Goal: Task Accomplishment & Management: Use online tool/utility

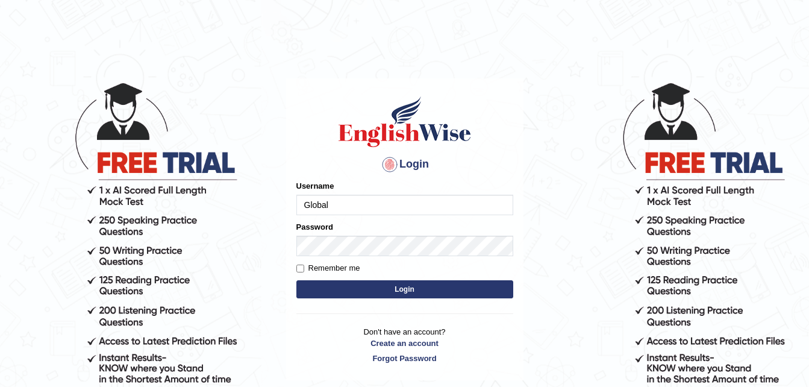
type input "Global"
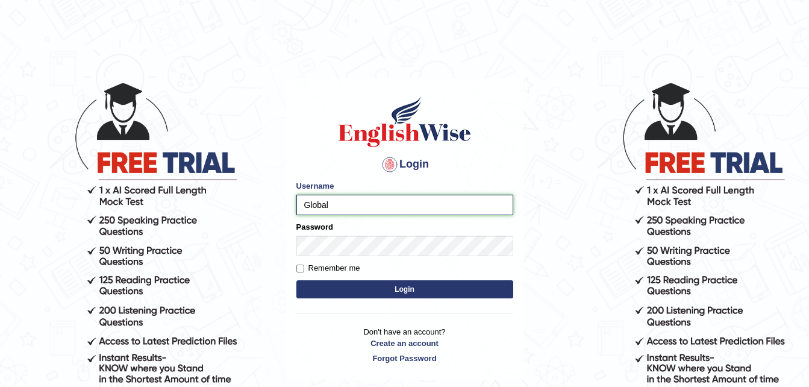
click at [338, 203] on input "Global" at bounding box center [404, 204] width 217 height 20
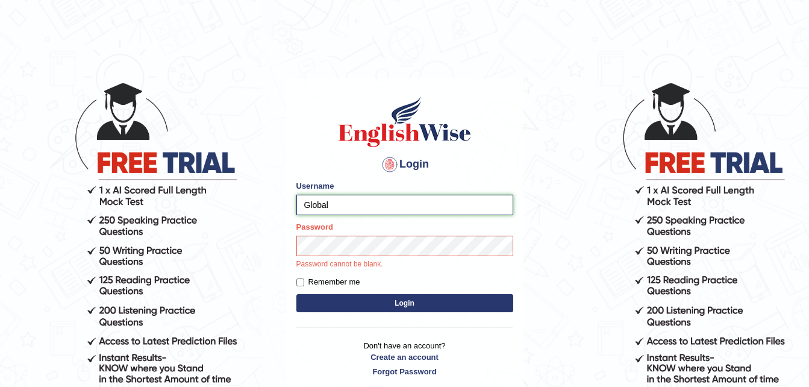
click at [338, 203] on input "Global" at bounding box center [404, 204] width 217 height 20
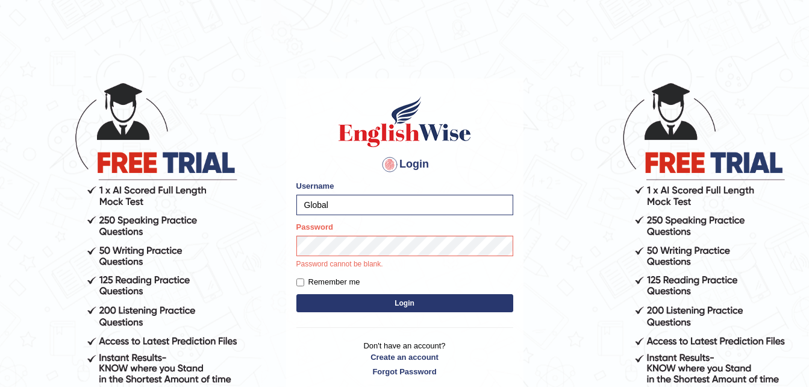
scroll to position [105, 0]
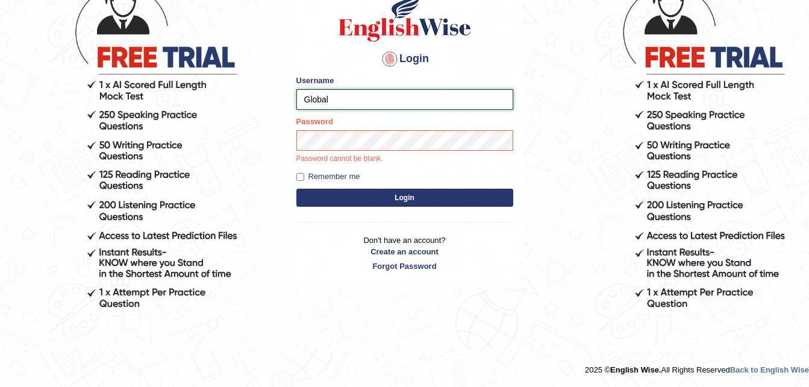
click at [371, 101] on input "Global" at bounding box center [404, 99] width 217 height 20
click at [358, 92] on input "Global" at bounding box center [404, 99] width 217 height 20
paste input "_"
type input "Global_1234"
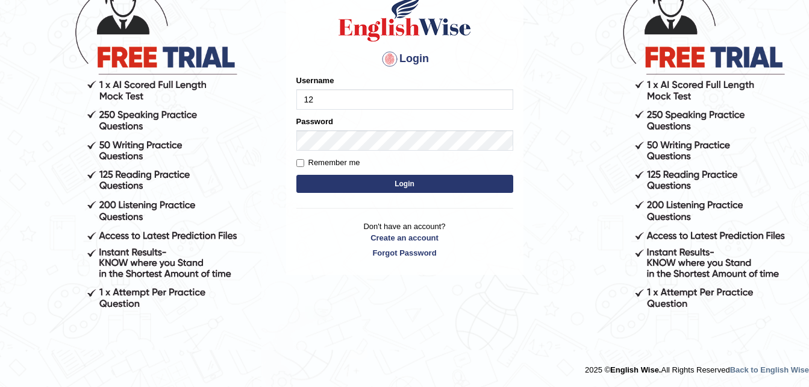
type input "1"
click at [371, 94] on input "G" at bounding box center [404, 99] width 217 height 20
type input "Global_1234"
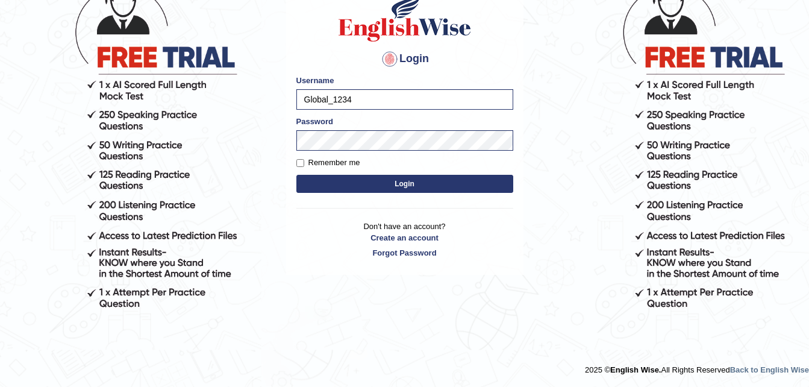
click at [376, 181] on button "Login" at bounding box center [404, 184] width 217 height 18
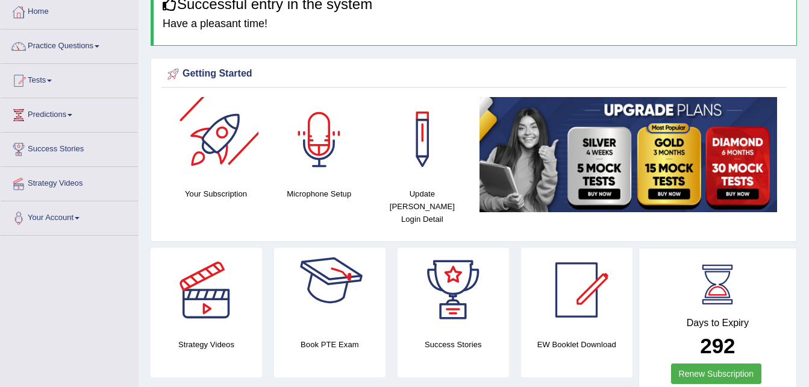
scroll to position [13, 0]
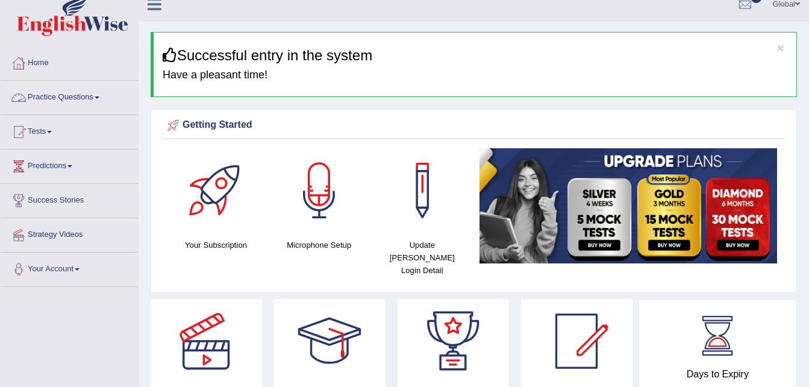
click at [57, 103] on link "Practice Questions" at bounding box center [69, 96] width 137 height 30
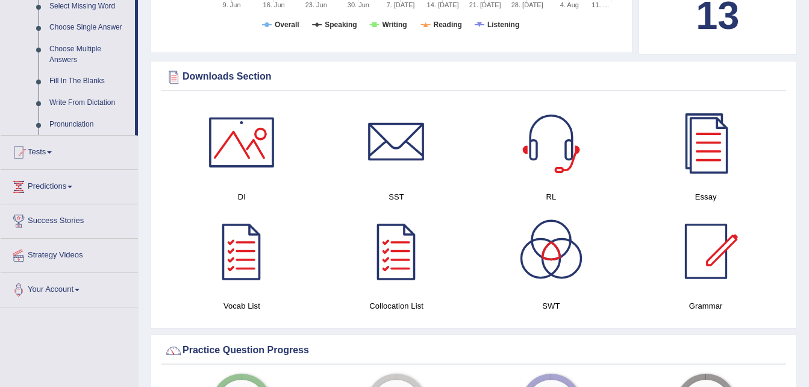
scroll to position [683, 0]
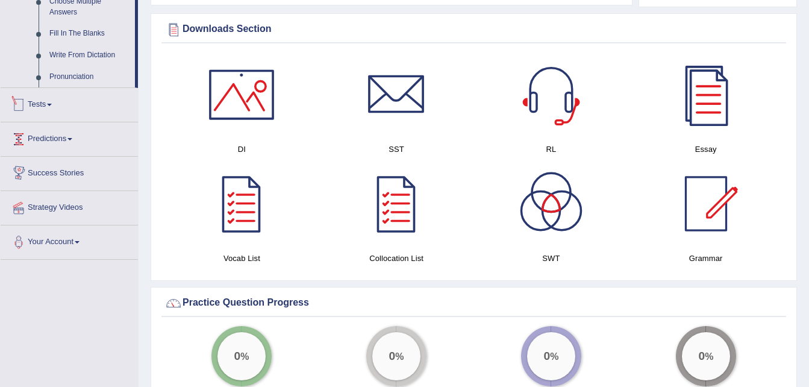
click at [77, 111] on link "Tests" at bounding box center [69, 103] width 137 height 30
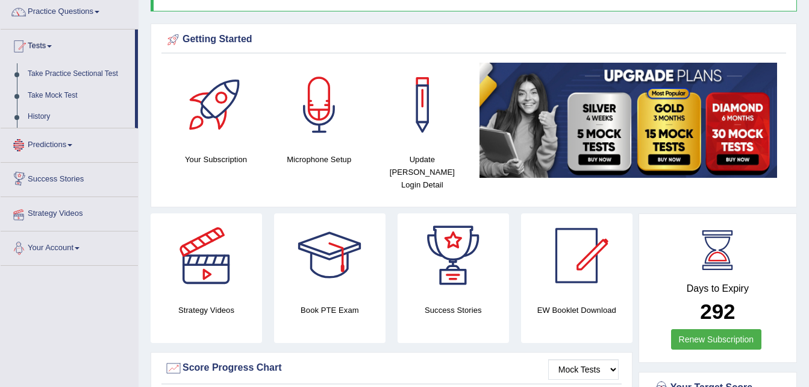
scroll to position [98, 0]
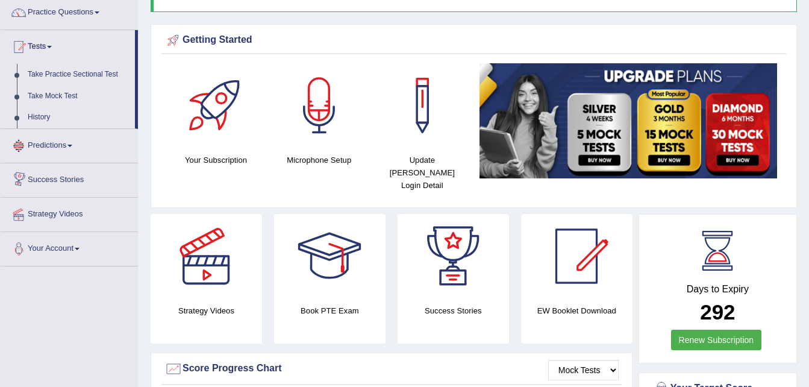
click at [66, 92] on link "Take Mock Test" at bounding box center [78, 96] width 113 height 22
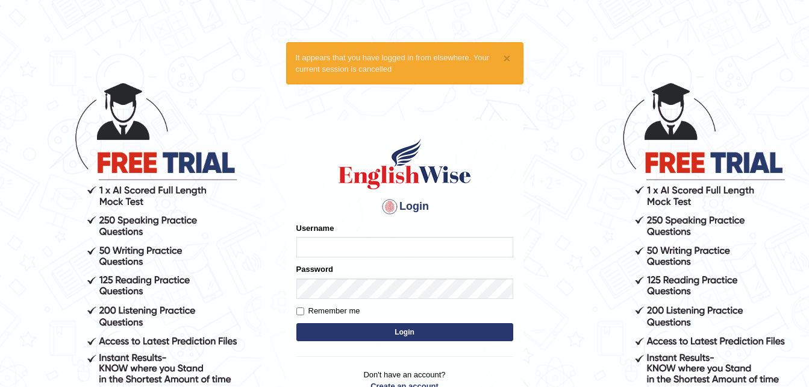
scroll to position [105, 0]
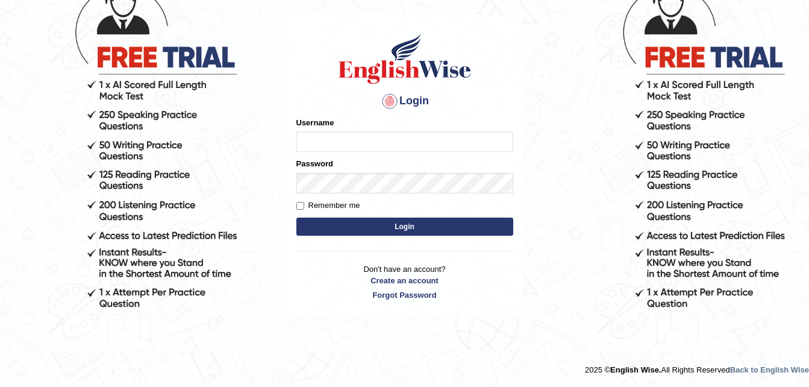
click at [347, 149] on input "Username" at bounding box center [404, 141] width 217 height 20
type input "Global_1234"
click at [325, 228] on button "Login" at bounding box center [404, 226] width 217 height 18
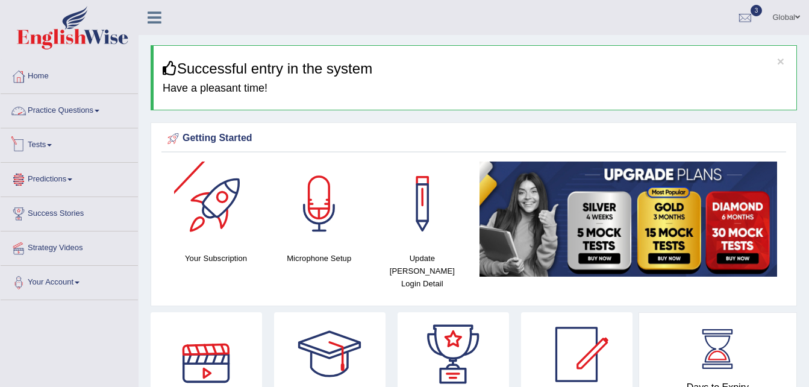
click at [45, 143] on link "Tests" at bounding box center [69, 143] width 137 height 30
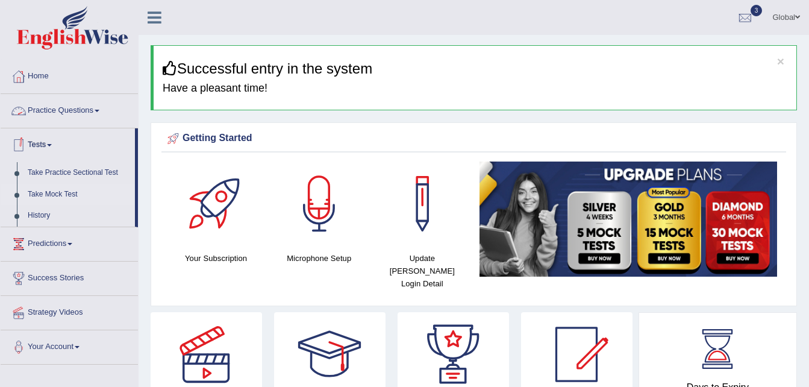
click at [49, 194] on link "Take Mock Test" at bounding box center [78, 195] width 113 height 22
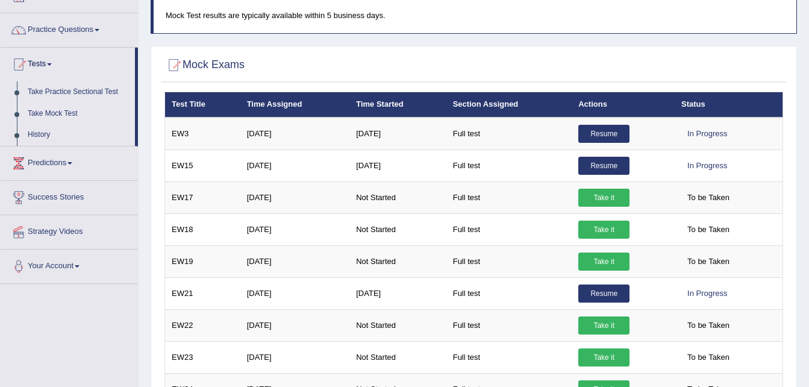
scroll to position [81, 0]
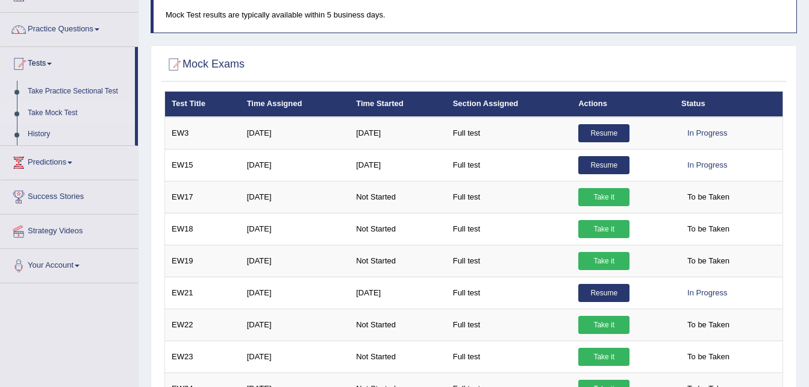
click at [609, 60] on div at bounding box center [473, 64] width 618 height 25
click at [585, 61] on div at bounding box center [473, 64] width 618 height 25
click at [517, 54] on div at bounding box center [473, 64] width 618 height 25
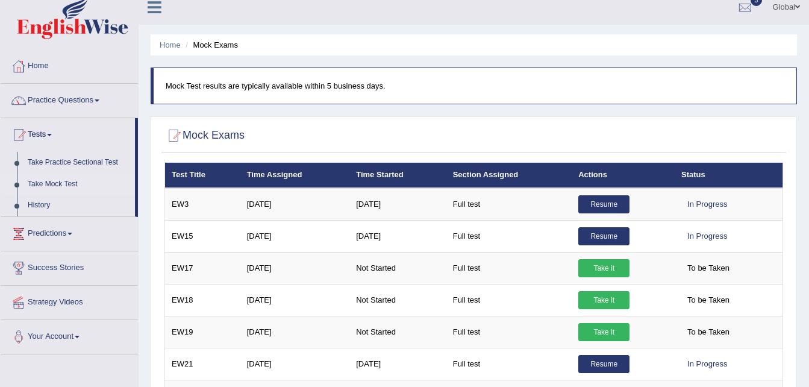
scroll to position [0, 0]
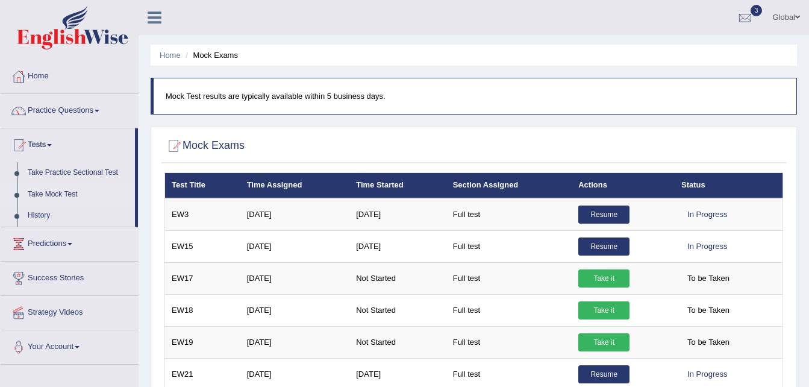
click at [789, 61] on ul "Home Mock Exams" at bounding box center [474, 55] width 646 height 21
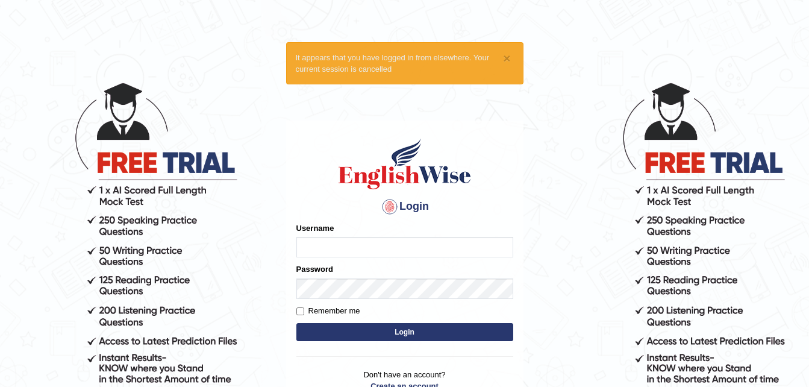
click at [567, 75] on body "× It appears that you have logged in from elsewhere. Your current session is ca…" at bounding box center [404, 233] width 809 height 387
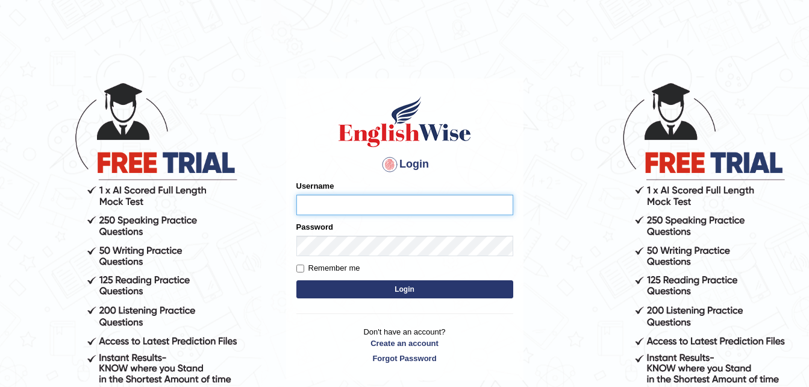
click at [322, 197] on input "Username" at bounding box center [404, 204] width 217 height 20
type input "Global_1234"
click at [350, 283] on button "Login" at bounding box center [404, 289] width 217 height 18
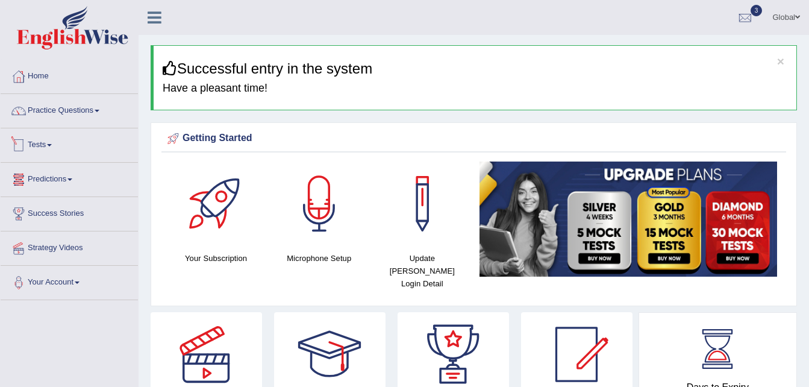
click at [42, 151] on link "Tests" at bounding box center [69, 143] width 137 height 30
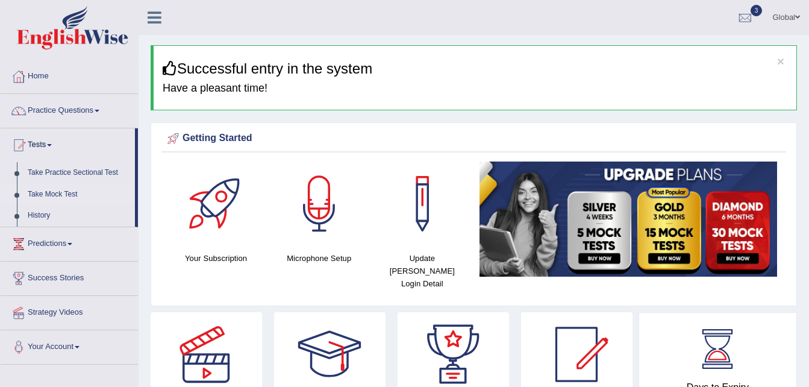
click at [55, 190] on link "Take Mock Test" at bounding box center [78, 195] width 113 height 22
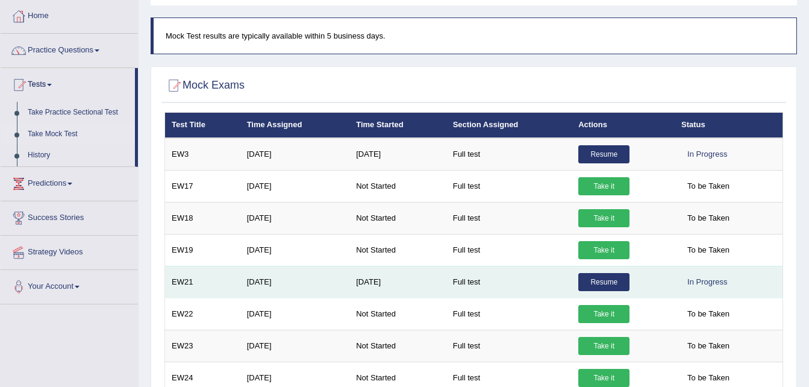
scroll to position [81, 0]
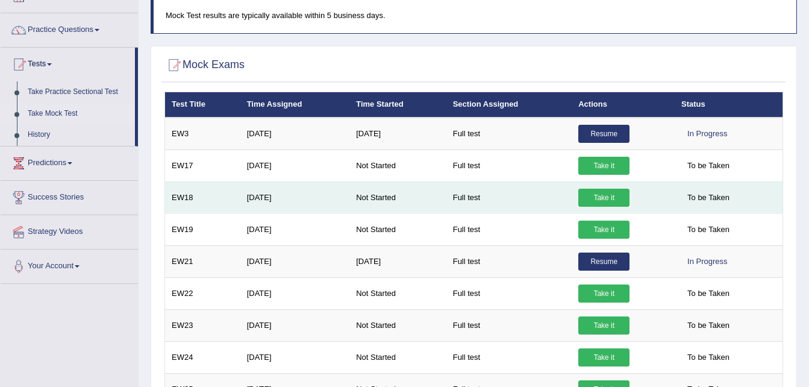
click at [596, 193] on link "Take it" at bounding box center [603, 197] width 51 height 18
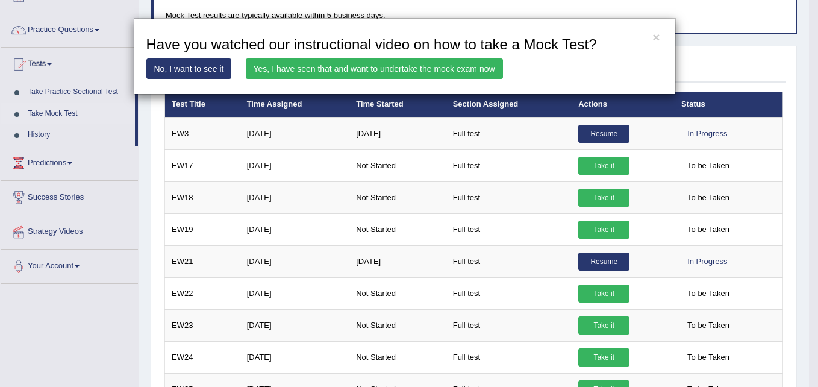
click at [200, 76] on link "No, I want to see it" at bounding box center [188, 68] width 85 height 20
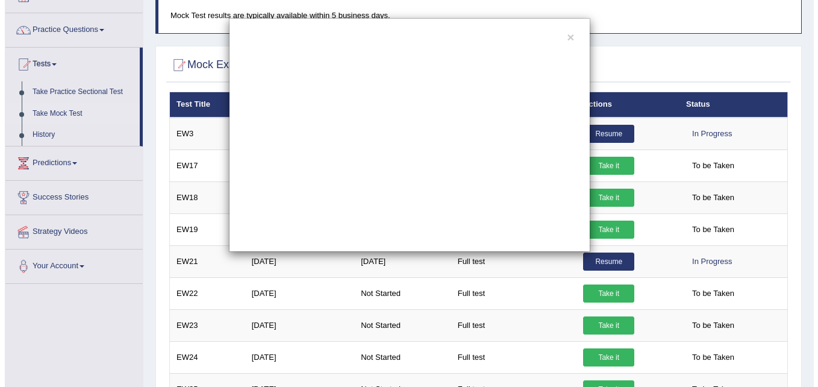
scroll to position [0, 0]
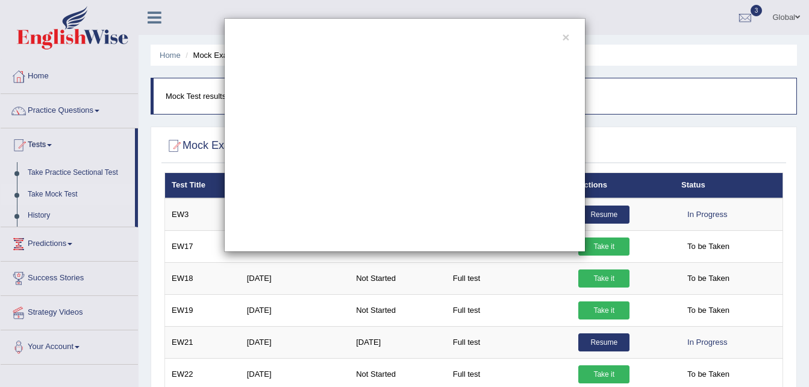
click at [539, 4] on div "×" at bounding box center [404, 193] width 809 height 387
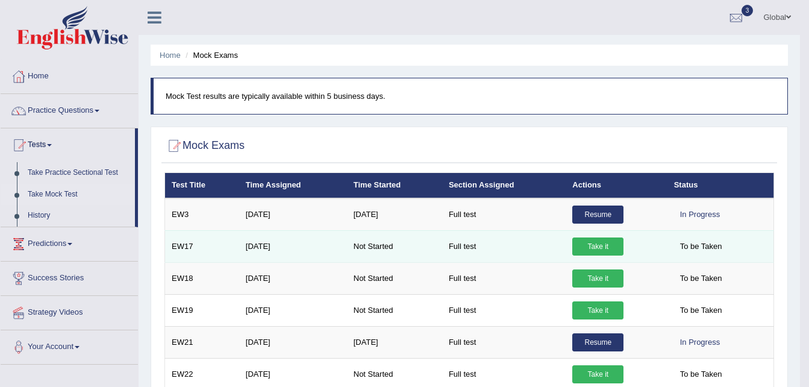
click at [597, 248] on link "Take it" at bounding box center [597, 246] width 51 height 18
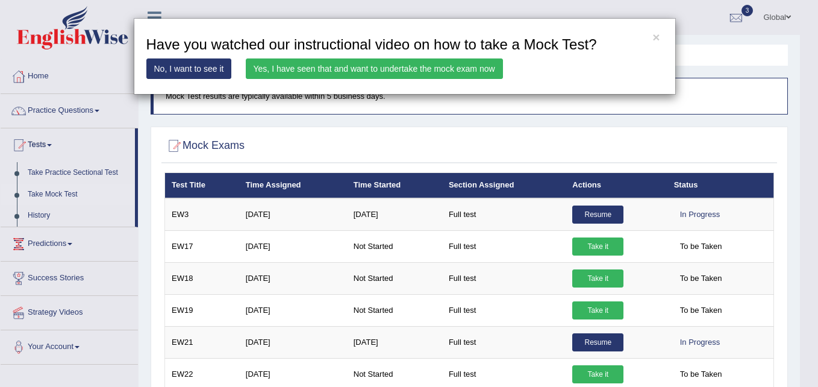
click at [506, 149] on div "× Have you watched our instructional video on how to take a Mock Test? No, I wa…" at bounding box center [409, 193] width 818 height 387
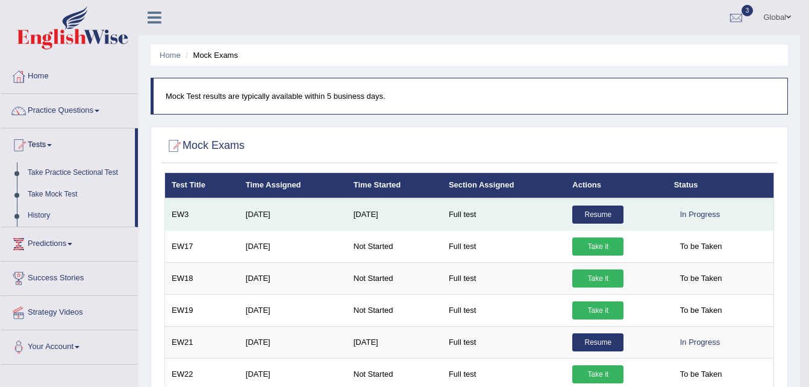
click at [601, 217] on link "Resume" at bounding box center [597, 214] width 51 height 18
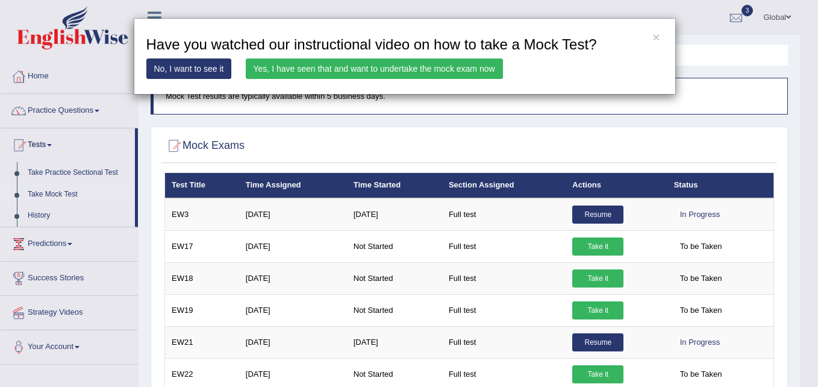
click at [396, 66] on link "Yes, I have seen that and want to undertake the mock exam now" at bounding box center [374, 68] width 257 height 20
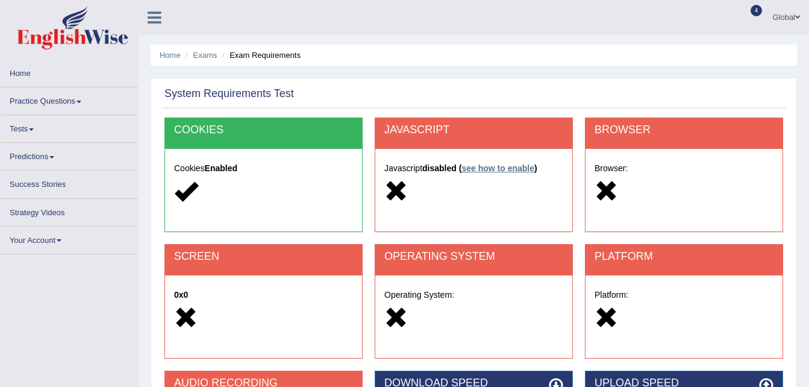
click at [485, 168] on link "see how to enable" at bounding box center [497, 168] width 73 height 10
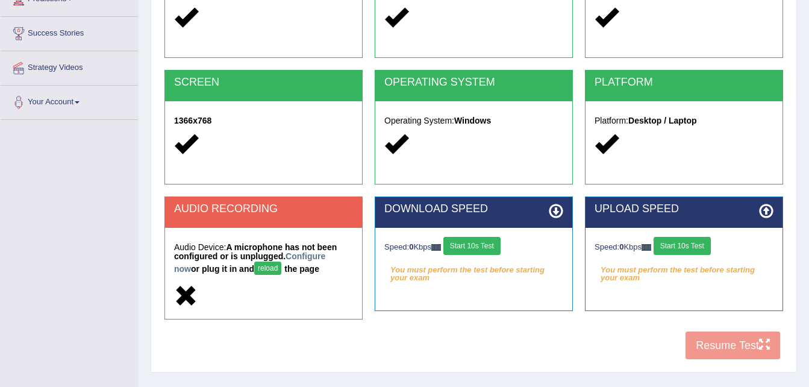
scroll to position [181, 0]
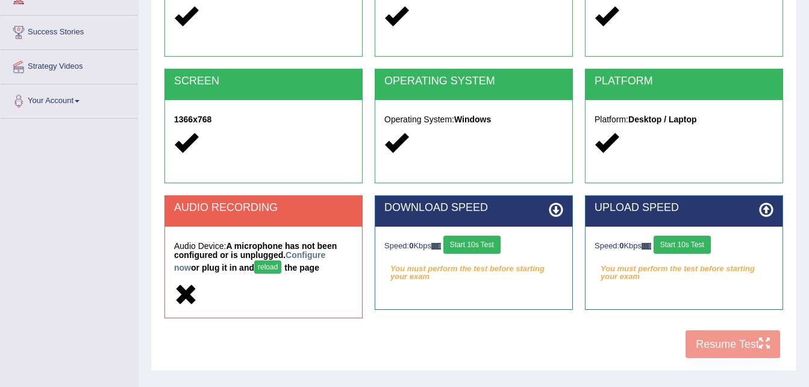
click at [254, 263] on button "reload" at bounding box center [267, 266] width 27 height 13
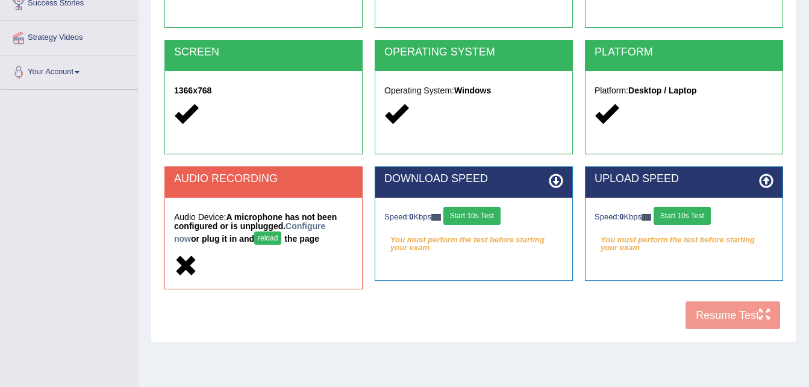
scroll to position [181, 0]
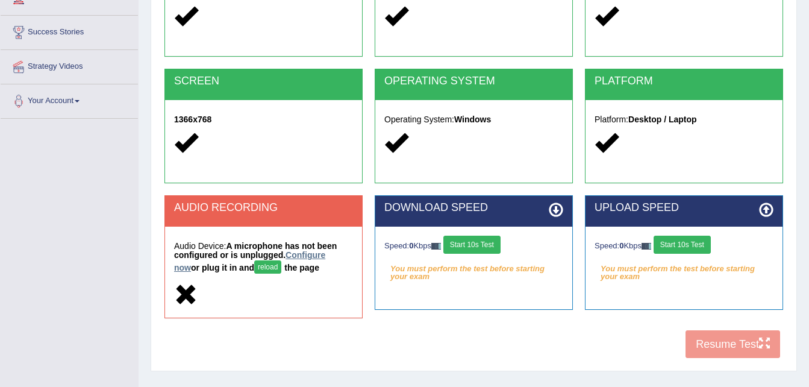
click at [304, 252] on link "Configure now" at bounding box center [249, 261] width 151 height 22
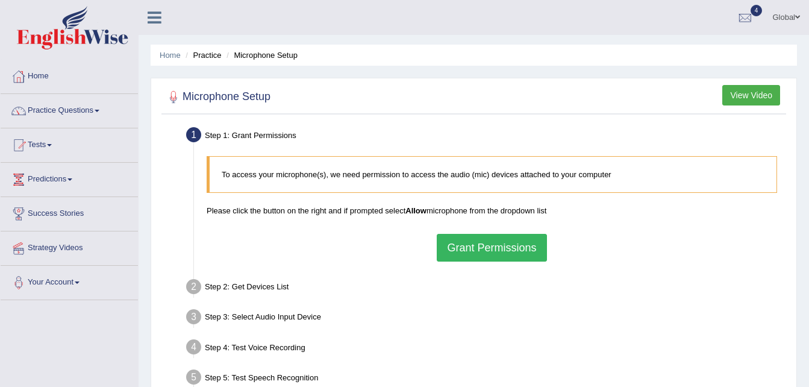
click at [452, 244] on button "Grant Permissions" at bounding box center [492, 248] width 110 height 28
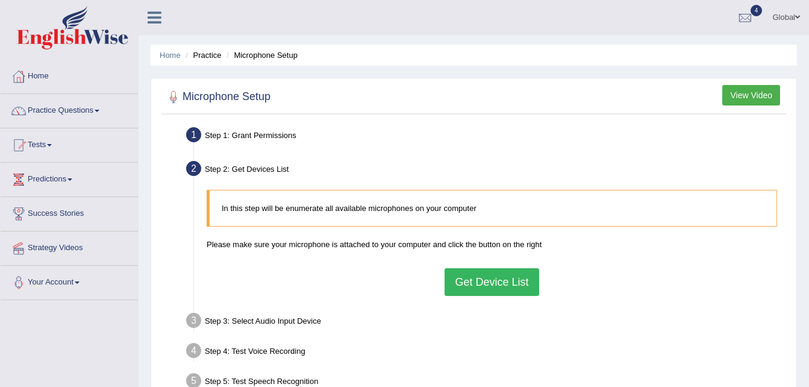
click at [499, 278] on button "Get Device List" at bounding box center [491, 282] width 94 height 28
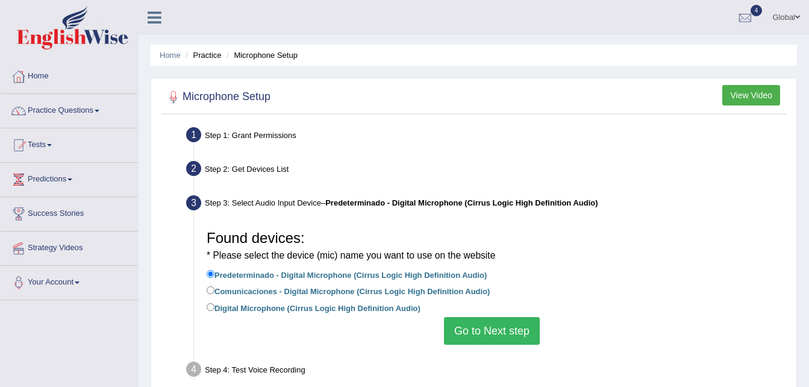
click at [509, 335] on button "Go to Next step" at bounding box center [492, 331] width 96 height 28
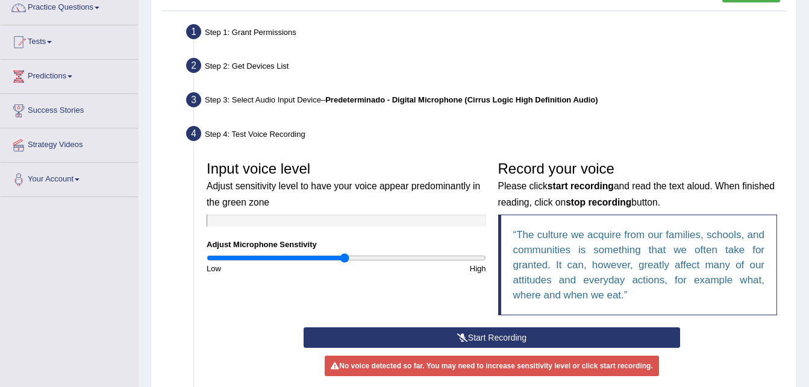
scroll to position [119, 0]
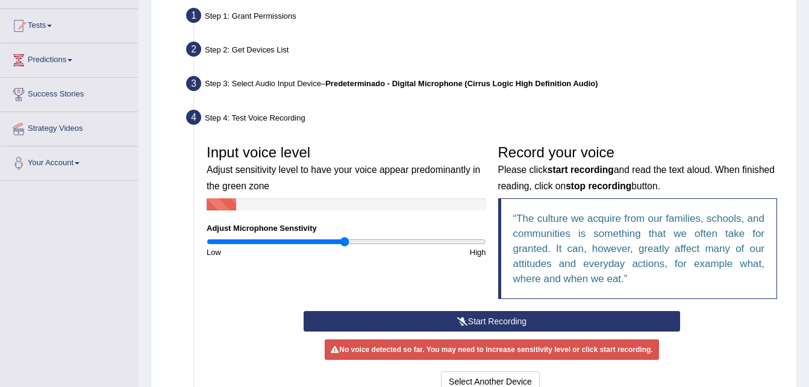
click at [394, 327] on button "Start Recording" at bounding box center [491, 321] width 376 height 20
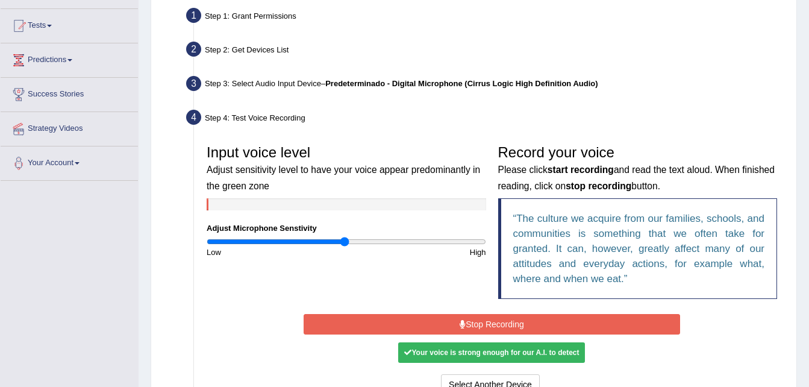
click at [530, 327] on button "Stop Recording" at bounding box center [491, 324] width 376 height 20
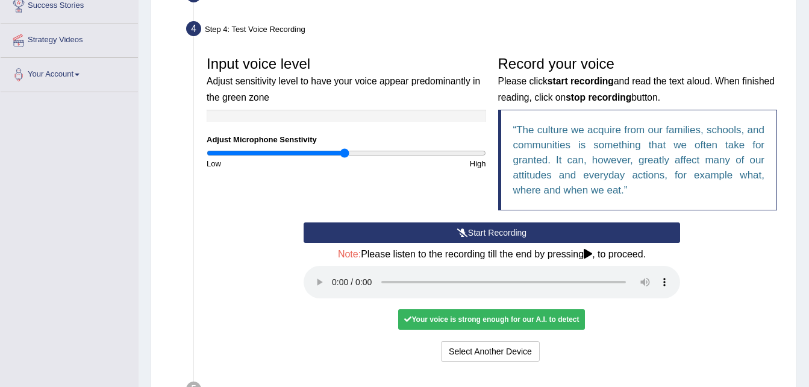
scroll to position [210, 0]
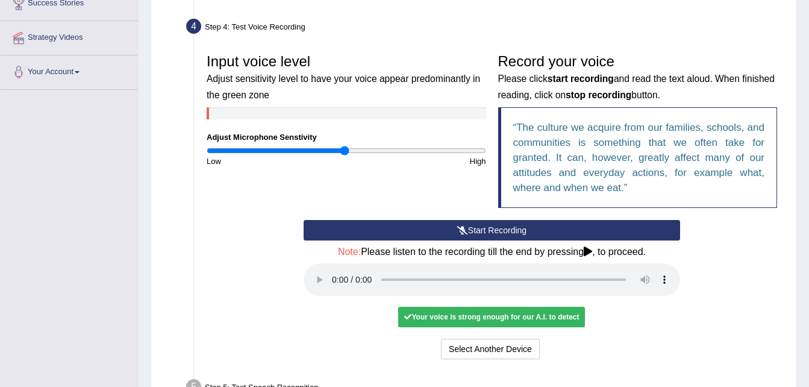
click at [541, 315] on div "Your voice is strong enough for our A.I. to detect" at bounding box center [491, 316] width 187 height 20
click at [546, 230] on button "Start Recording" at bounding box center [491, 230] width 376 height 20
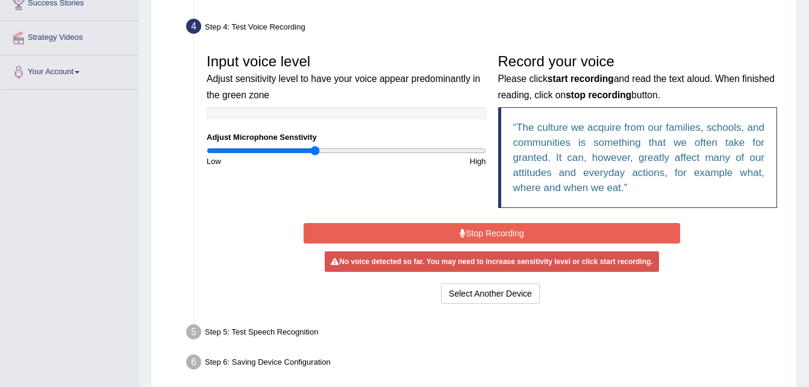
drag, startPoint x: 344, startPoint y: 153, endPoint x: 315, endPoint y: 157, distance: 29.1
click at [315, 155] on input "range" at bounding box center [346, 151] width 279 height 10
click at [497, 232] on button "Stop Recording" at bounding box center [491, 233] width 376 height 20
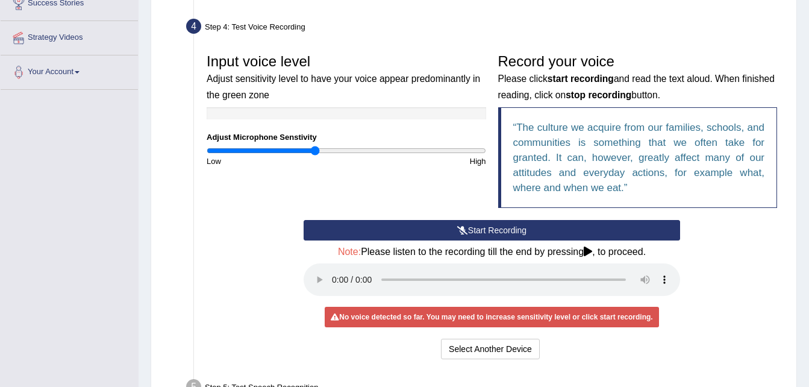
click at [497, 232] on button "Start Recording" at bounding box center [491, 230] width 376 height 20
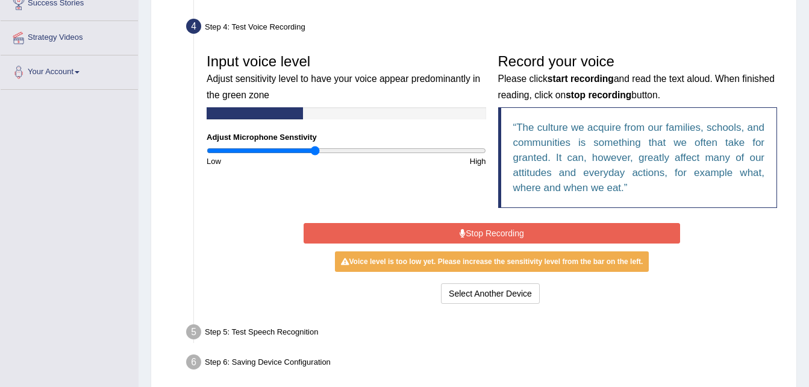
click at [497, 232] on button "Stop Recording" at bounding box center [491, 233] width 376 height 20
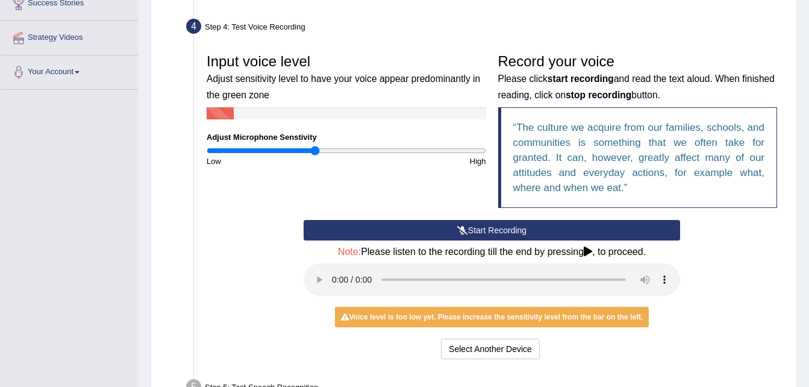
click at [497, 232] on button "Start Recording" at bounding box center [491, 230] width 376 height 20
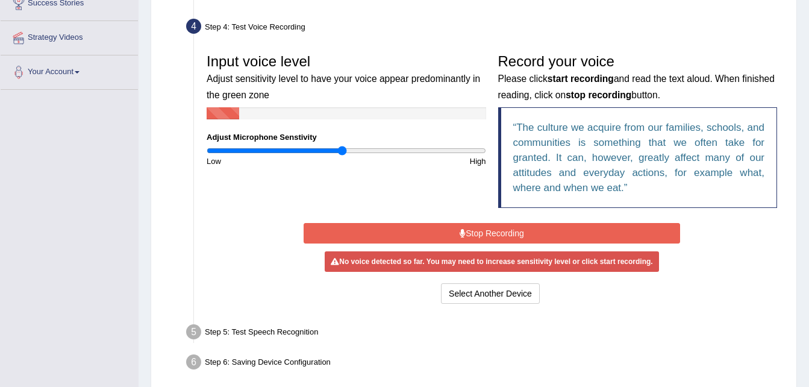
drag, startPoint x: 313, startPoint y: 149, endPoint x: 341, endPoint y: 157, distance: 29.4
click at [341, 155] on input "range" at bounding box center [346, 151] width 279 height 10
drag, startPoint x: 341, startPoint y: 149, endPoint x: 383, endPoint y: 144, distance: 42.4
click at [383, 146] on input "range" at bounding box center [346, 151] width 279 height 10
drag, startPoint x: 383, startPoint y: 151, endPoint x: 397, endPoint y: 152, distance: 14.5
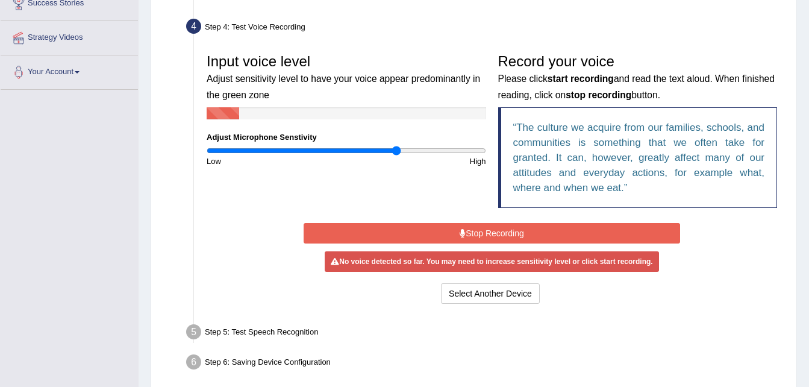
type input "1.38"
click at [397, 152] on input "range" at bounding box center [346, 151] width 279 height 10
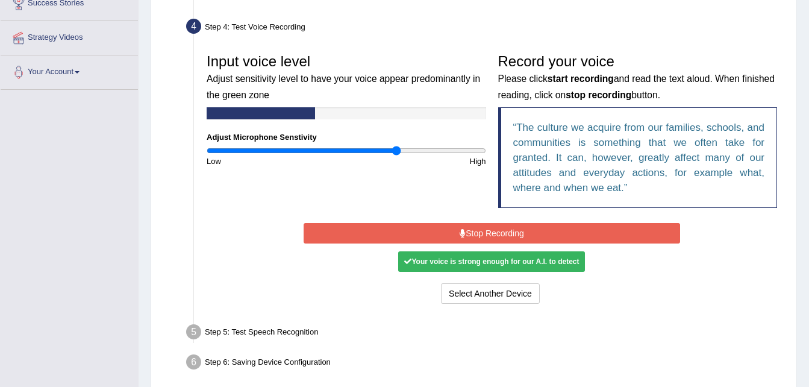
click at [397, 152] on input "range" at bounding box center [346, 151] width 279 height 10
click at [415, 193] on div "Input voice level Adjust sensitivity level to have your voice appear predominan…" at bounding box center [491, 134] width 582 height 172
click at [468, 225] on button "Stop Recording" at bounding box center [491, 233] width 376 height 20
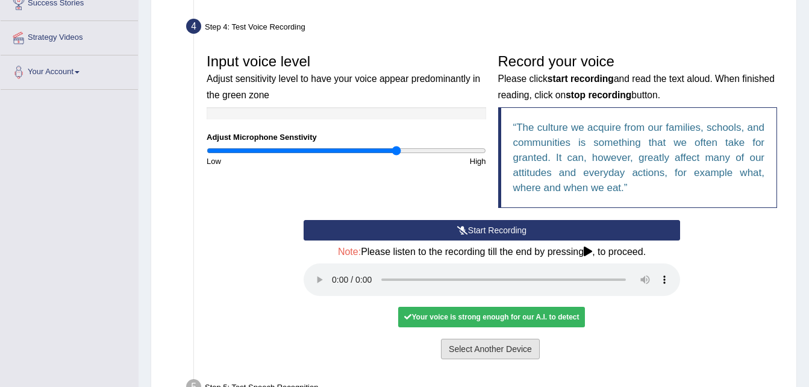
click at [467, 351] on button "Select Another Device" at bounding box center [490, 348] width 99 height 20
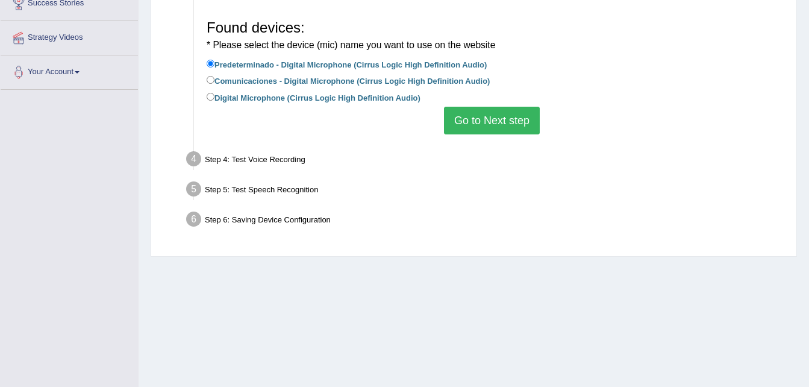
click at [486, 117] on button "Go to Next step" at bounding box center [492, 121] width 96 height 28
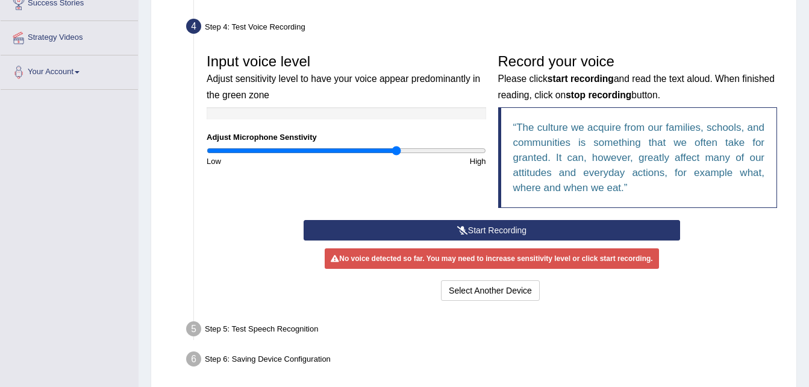
click at [490, 228] on button "Start Recording" at bounding box center [491, 230] width 376 height 20
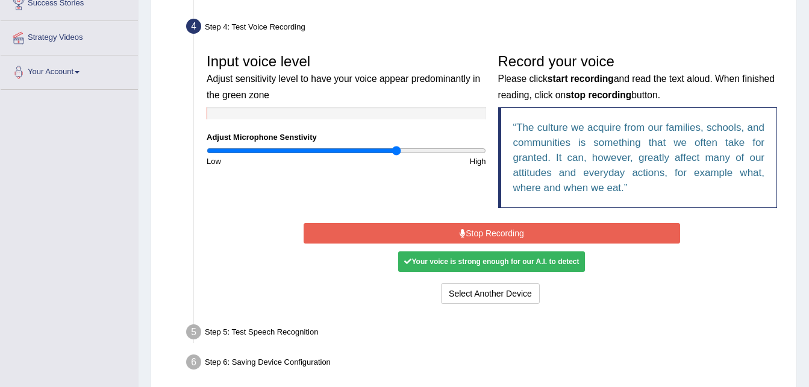
click at [514, 229] on button "Stop Recording" at bounding box center [491, 233] width 376 height 20
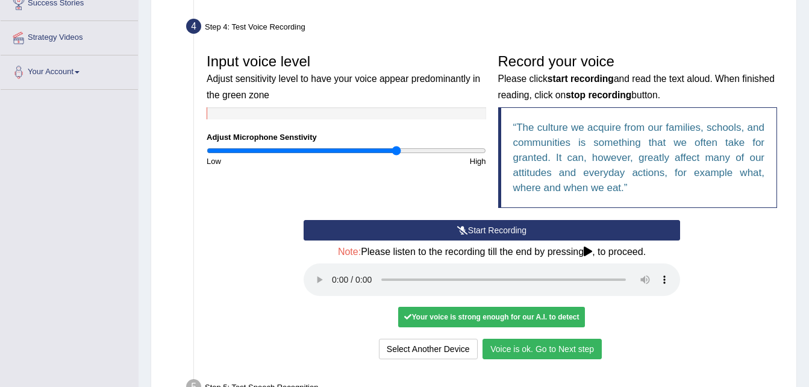
click at [567, 348] on button "Voice is ok. Go to Next step" at bounding box center [541, 348] width 119 height 20
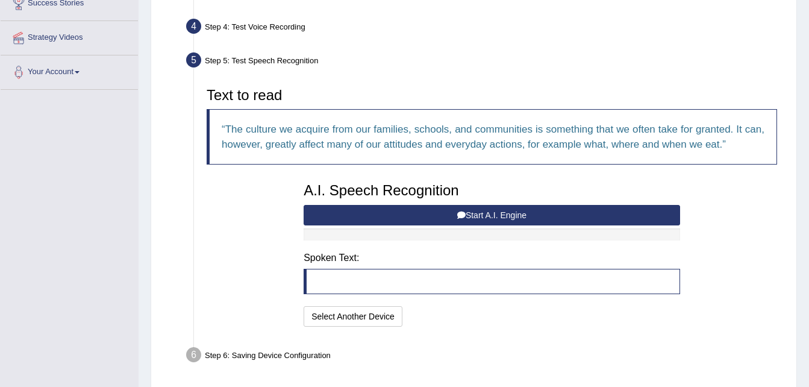
click at [430, 283] on blockquote at bounding box center [491, 281] width 376 height 25
click at [417, 278] on blockquote at bounding box center [491, 281] width 376 height 25
click at [461, 217] on icon at bounding box center [461, 215] width 8 height 8
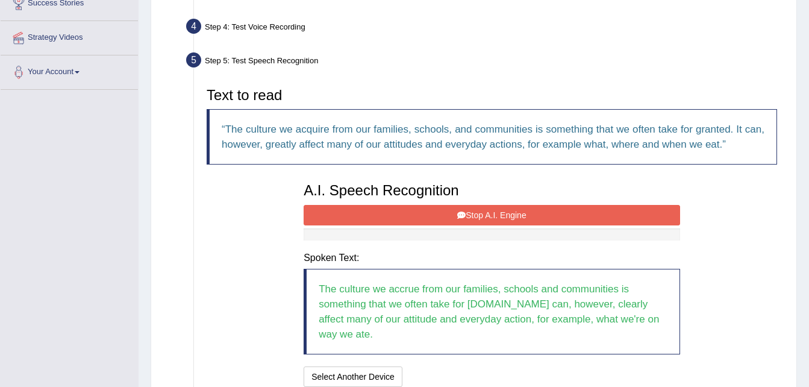
click at [488, 207] on button "Stop A.I. Engine" at bounding box center [491, 215] width 376 height 20
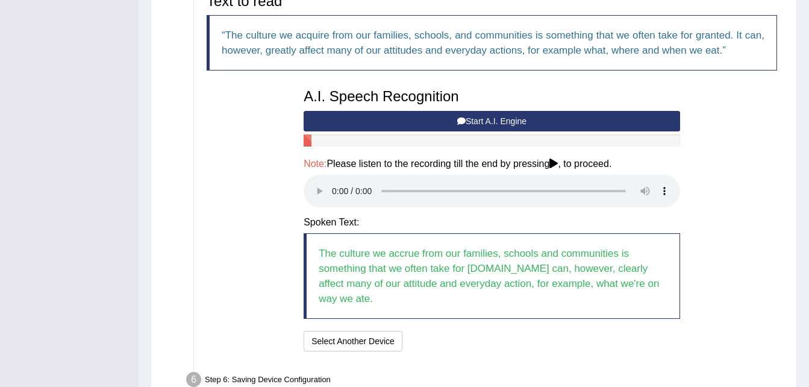
scroll to position [305, 0]
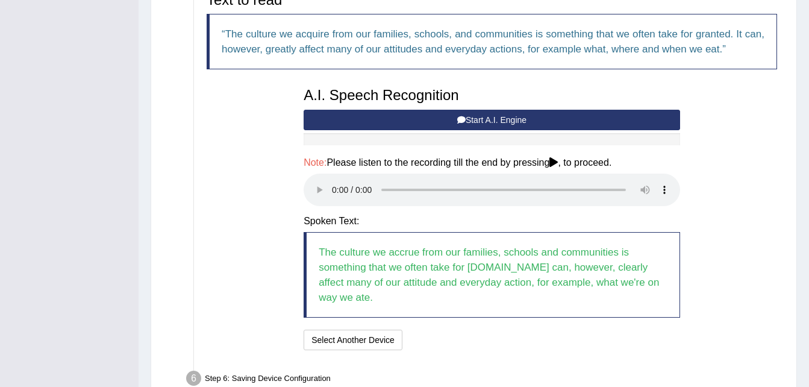
click at [557, 367] on div "Step 6: Saving Device Configuration" at bounding box center [486, 380] width 610 height 26
click at [511, 329] on button "Speech is ok. Go to Last step" at bounding box center [471, 339] width 126 height 20
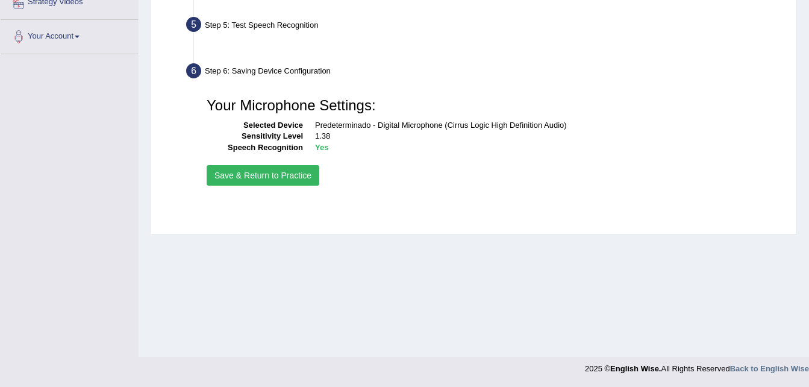
scroll to position [246, 0]
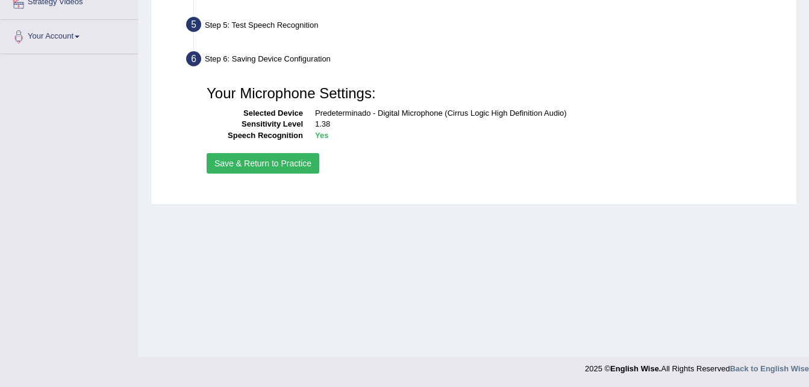
click at [283, 158] on button "Save & Return to Practice" at bounding box center [263, 163] width 113 height 20
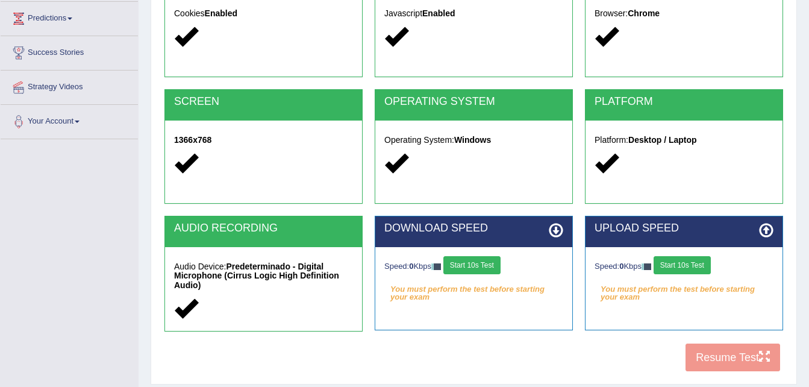
scroll to position [175, 0]
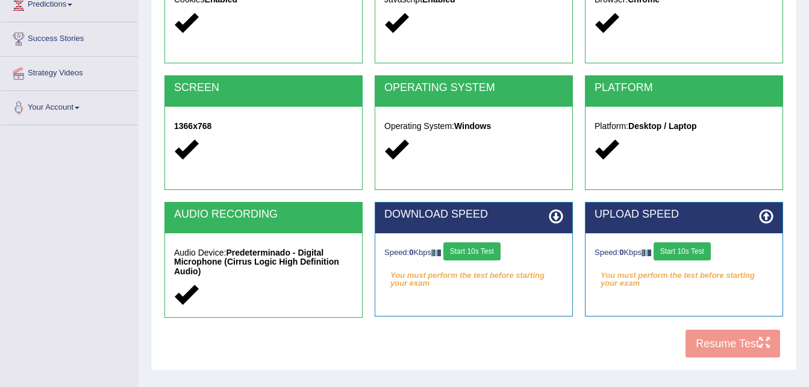
click at [488, 252] on button "Start 10s Test" at bounding box center [471, 251] width 57 height 18
click at [698, 251] on button "Start 10s Test" at bounding box center [681, 251] width 57 height 18
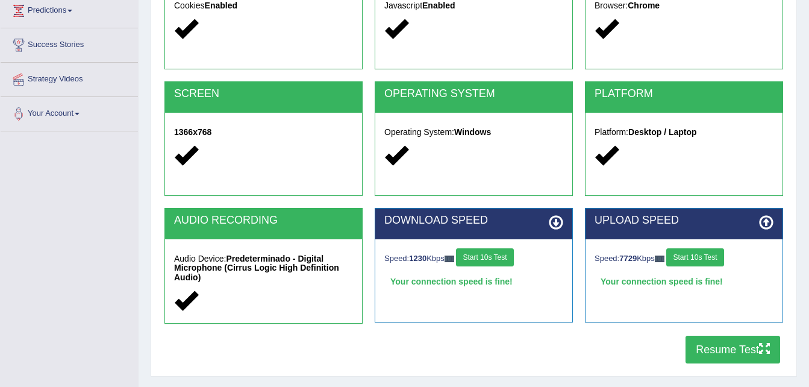
scroll to position [201, 0]
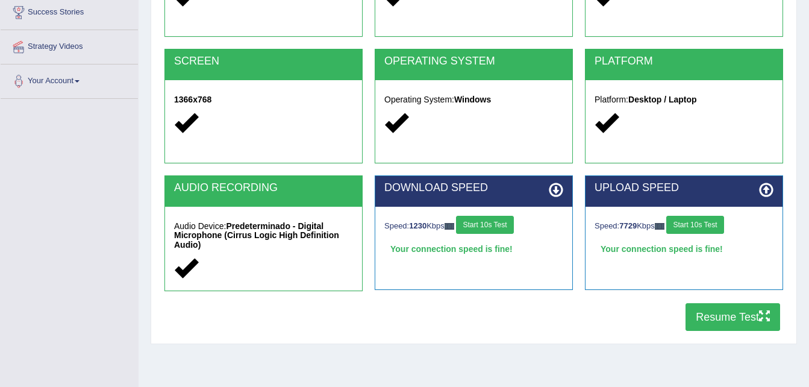
click at [727, 325] on button "Resume Test" at bounding box center [732, 317] width 95 height 28
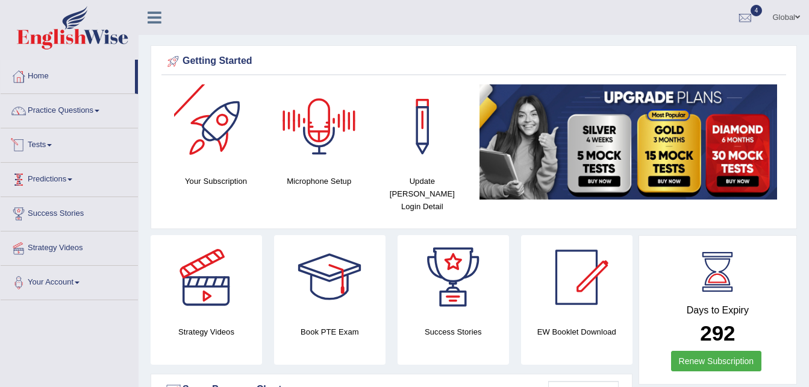
click at [63, 143] on link "Tests" at bounding box center [69, 143] width 137 height 30
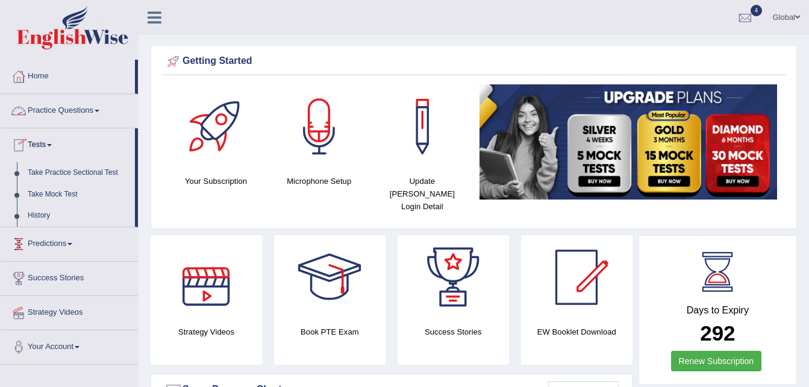
click at [100, 115] on link "Practice Questions" at bounding box center [69, 109] width 137 height 30
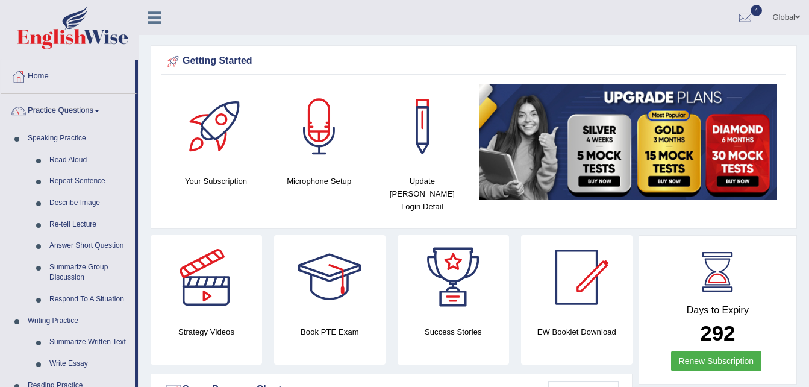
click at [100, 115] on link "Practice Questions" at bounding box center [68, 109] width 134 height 30
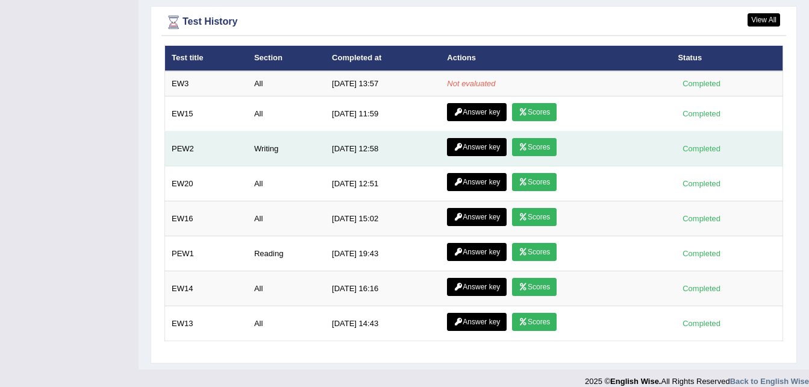
scroll to position [1671, 0]
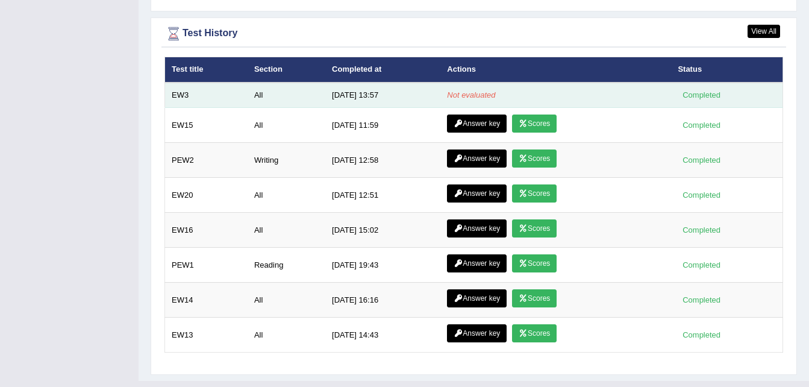
click at [531, 93] on td "Not evaluated" at bounding box center [555, 94] width 231 height 25
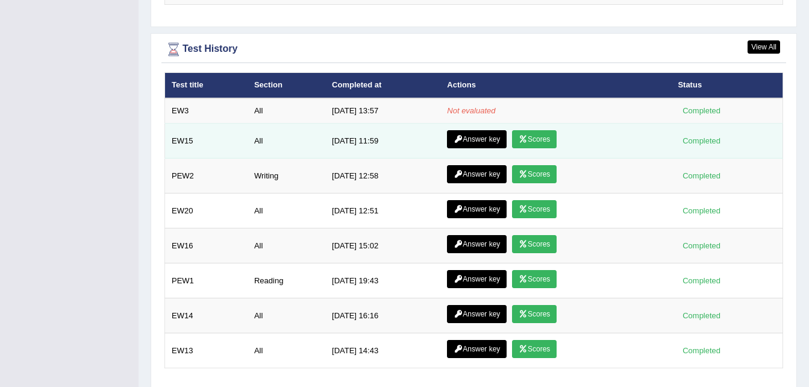
scroll to position [1655, 0]
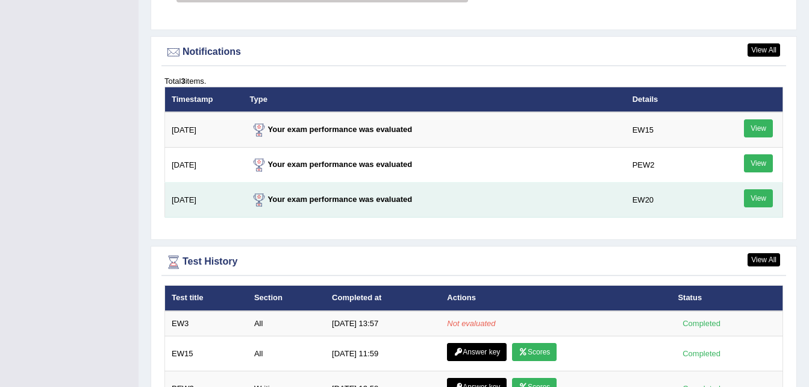
scroll to position [1450, 0]
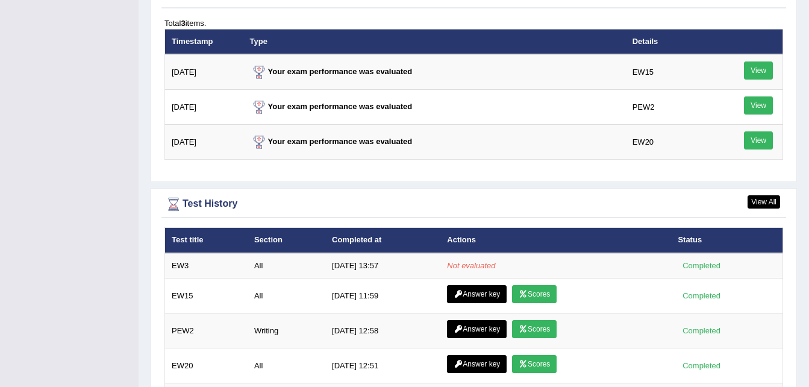
scroll to position [1495, 0]
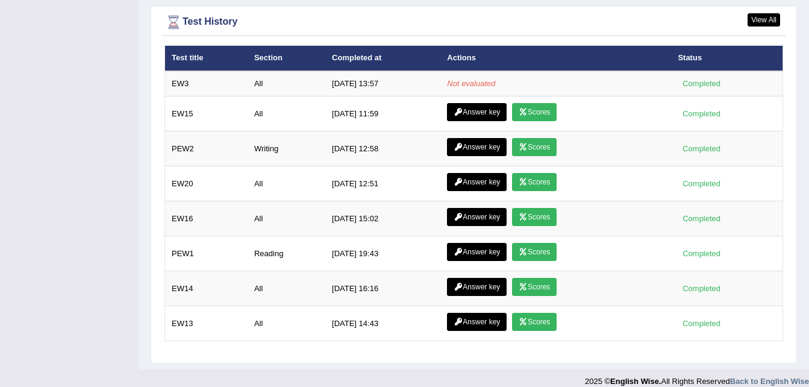
scroll to position [1621, 0]
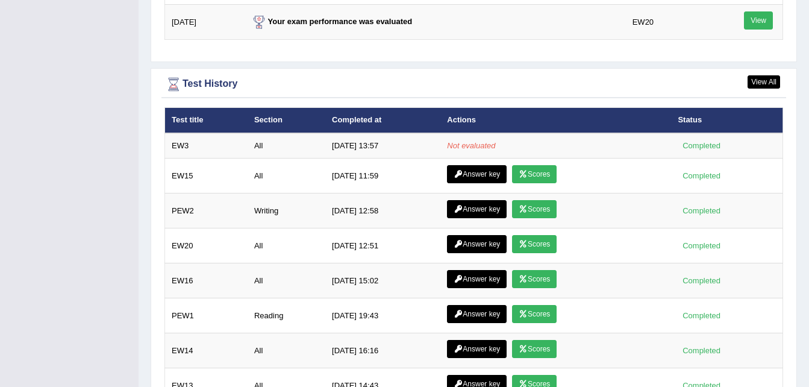
click at [595, 75] on div "Test History" at bounding box center [473, 84] width 618 height 18
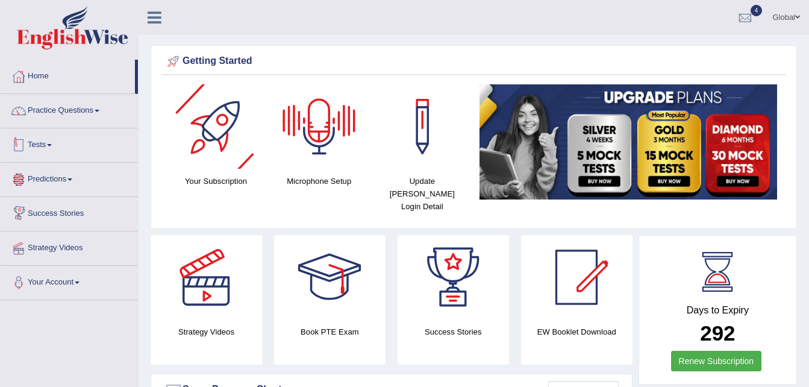
click at [42, 146] on link "Tests" at bounding box center [69, 143] width 137 height 30
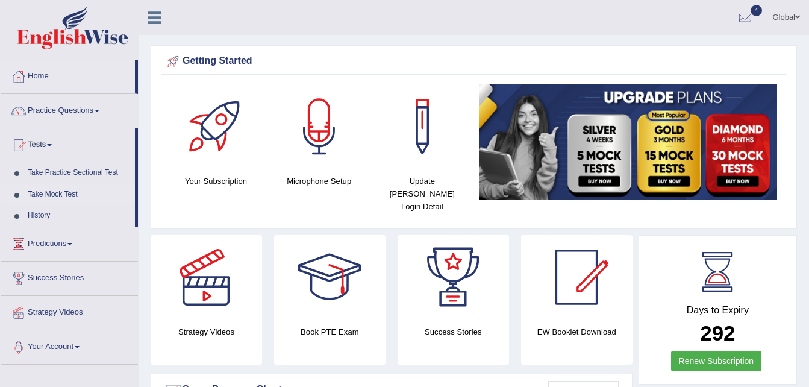
click at [70, 194] on link "Take Mock Test" at bounding box center [78, 195] width 113 height 22
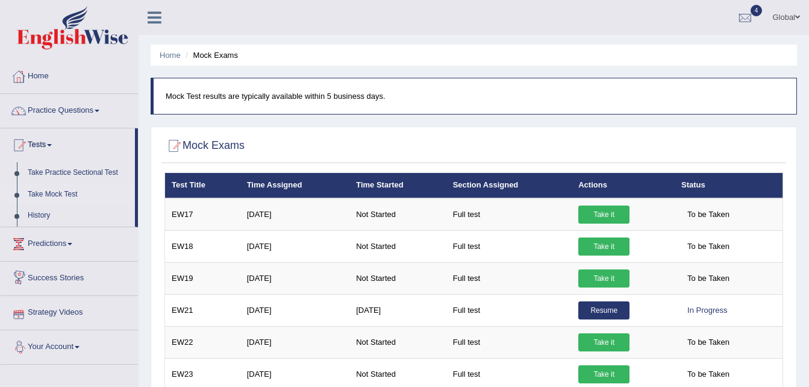
click at [72, 279] on link "Success Stories" at bounding box center [69, 276] width 137 height 30
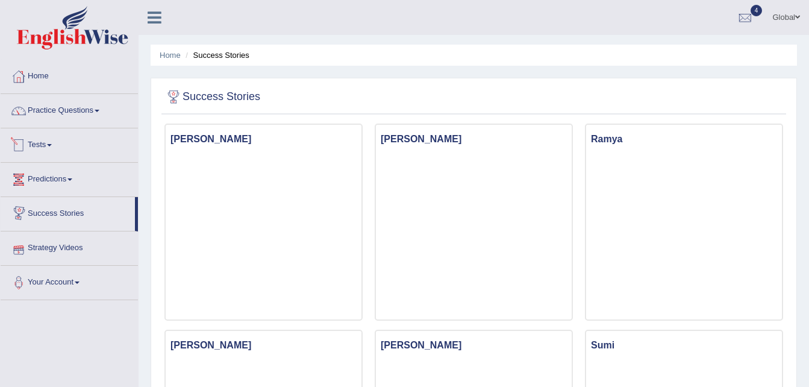
click at [60, 134] on link "Tests" at bounding box center [69, 143] width 137 height 30
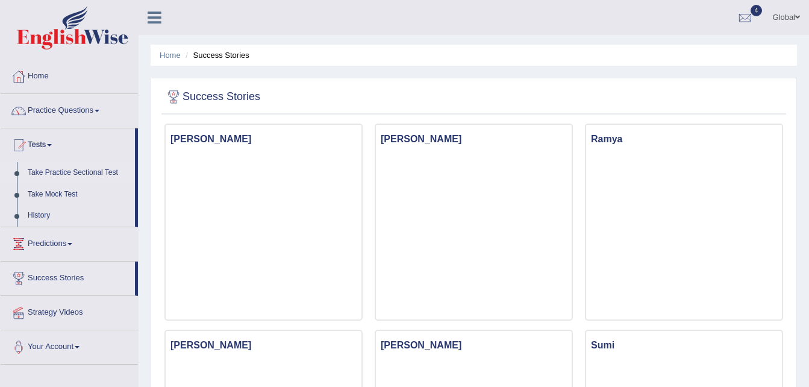
click at [61, 175] on link "Take Practice Sectional Test" at bounding box center [78, 173] width 113 height 22
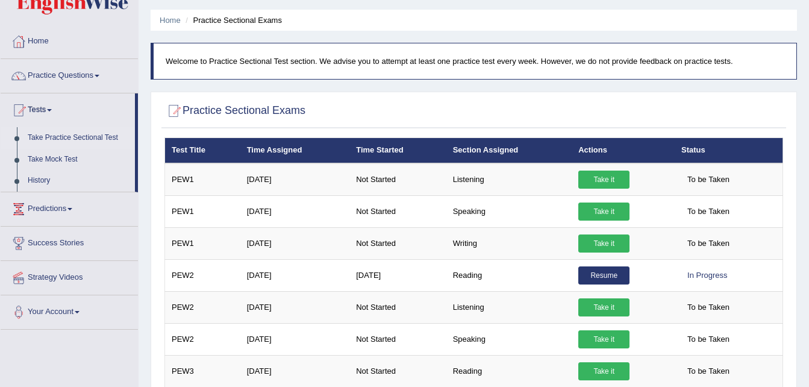
scroll to position [30, 0]
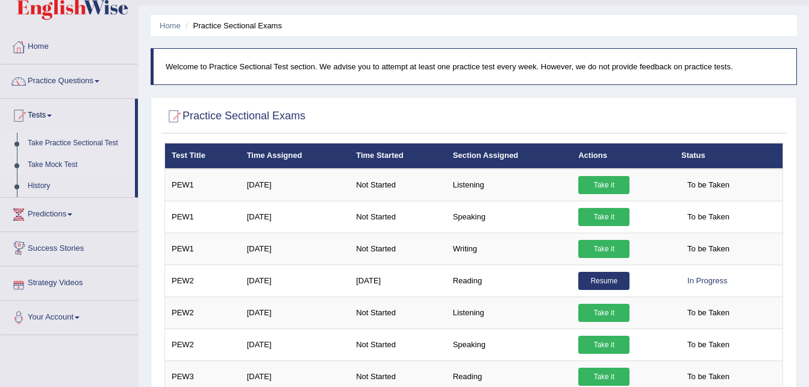
click at [53, 163] on link "Take Mock Test" at bounding box center [78, 165] width 113 height 22
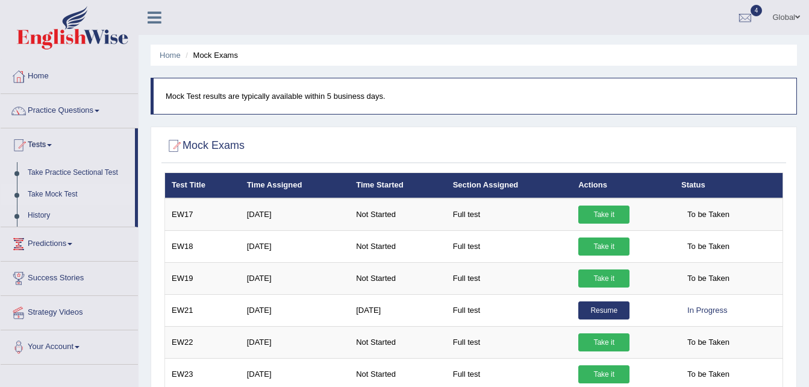
click at [588, 62] on ul "Home Mock Exams" at bounding box center [474, 55] width 646 height 21
click at [48, 210] on link "History" at bounding box center [78, 216] width 113 height 22
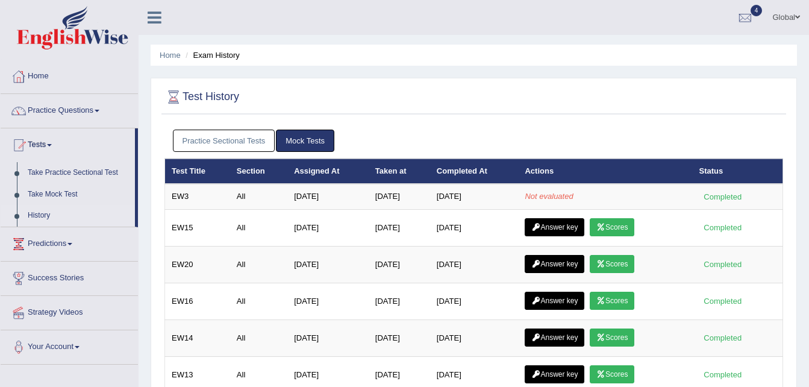
click at [567, 145] on ul "Practice Sectional Tests Mock Tests" at bounding box center [474, 140] width 602 height 22
click at [752, 11] on div at bounding box center [745, 18] width 18 height 18
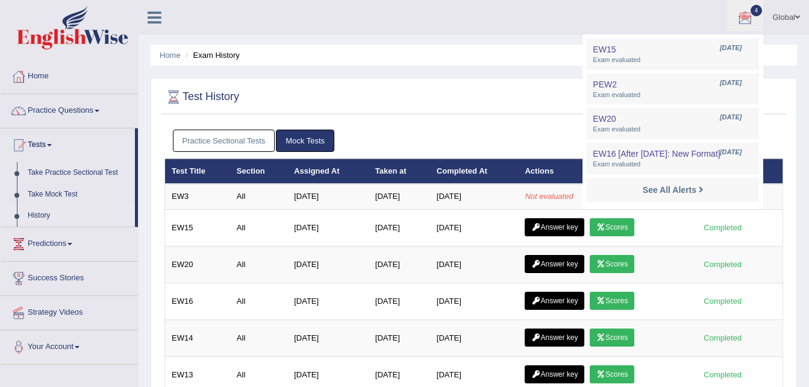
click at [520, 95] on div at bounding box center [473, 97] width 618 height 25
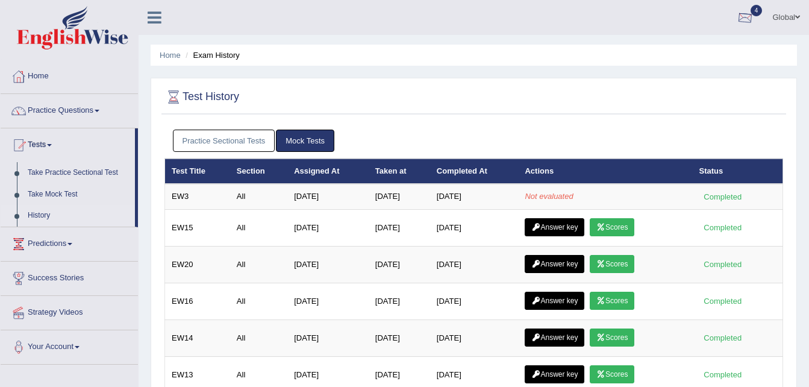
click at [738, 17] on div at bounding box center [745, 18] width 18 height 18
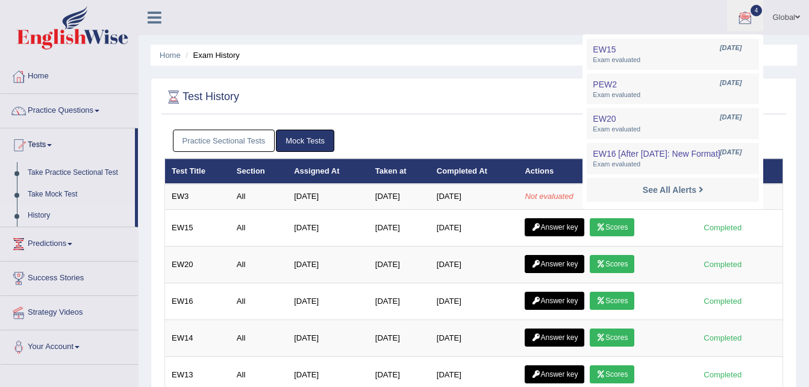
click at [738, 17] on div at bounding box center [745, 18] width 18 height 18
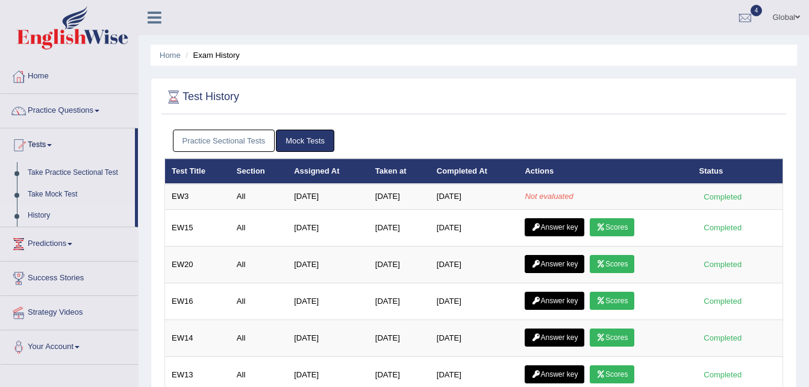
click at [614, 149] on ul "Practice Sectional Tests Mock Tests" at bounding box center [474, 140] width 602 height 22
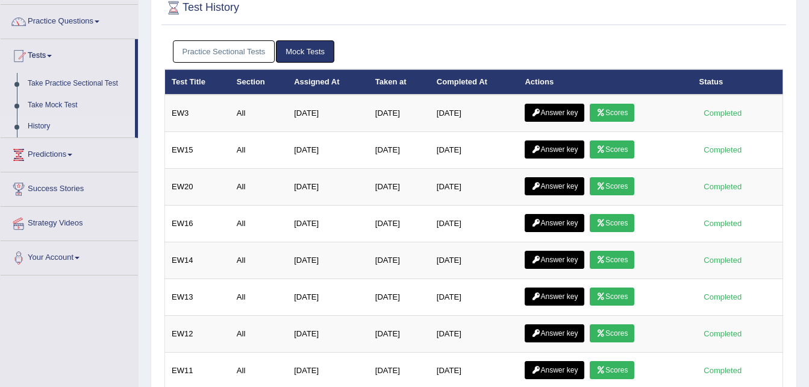
scroll to position [95, 0]
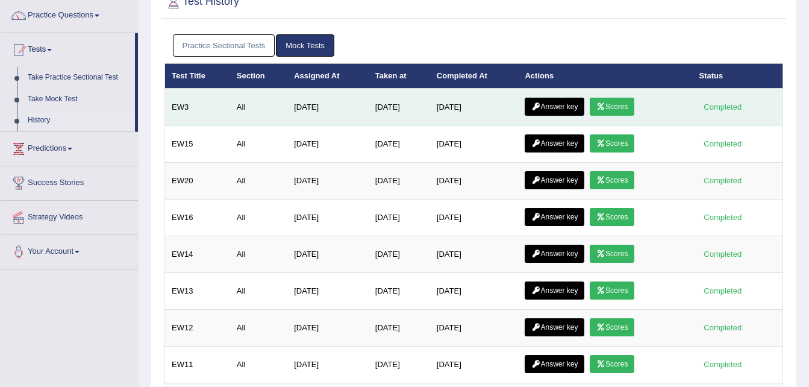
click at [618, 106] on link "Scores" at bounding box center [611, 107] width 45 height 18
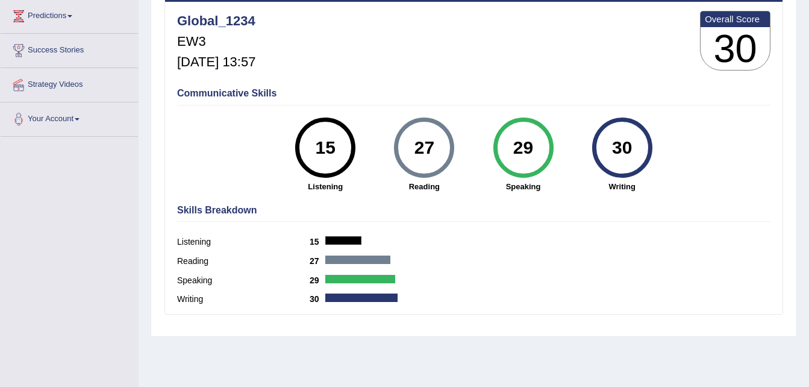
scroll to position [160, 0]
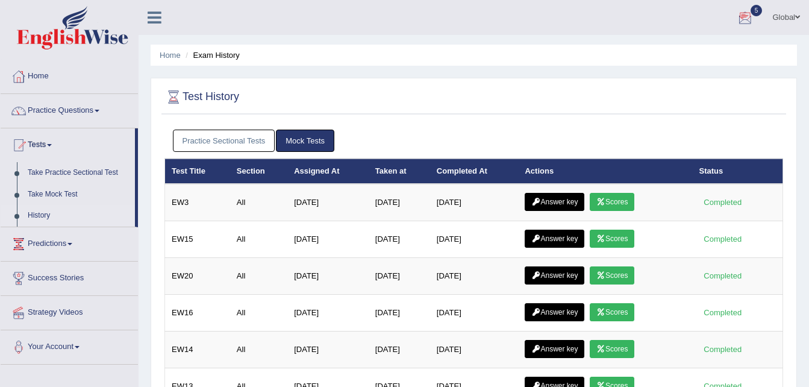
click at [742, 24] on div at bounding box center [745, 18] width 18 height 18
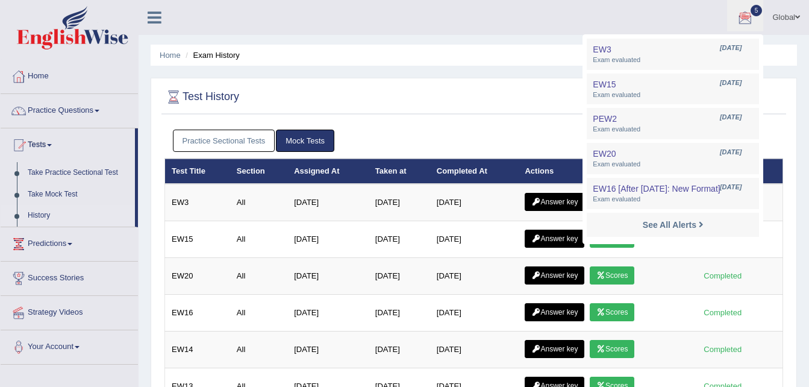
click at [744, 22] on div at bounding box center [745, 18] width 18 height 18
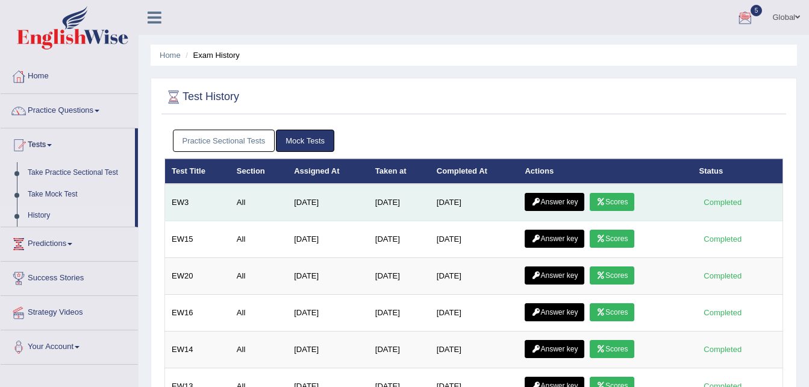
click at [613, 210] on link "Scores" at bounding box center [611, 202] width 45 height 18
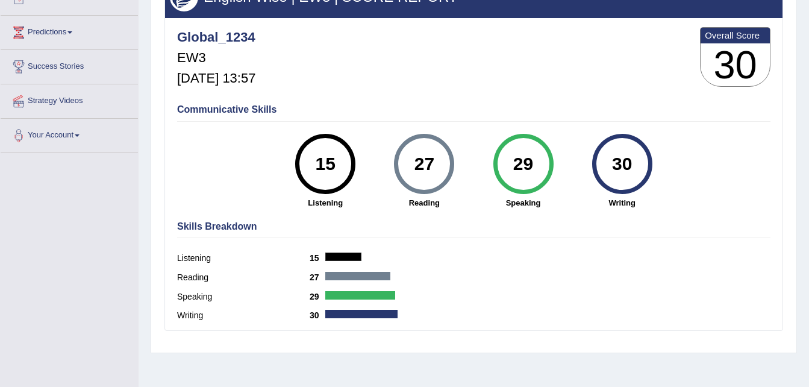
scroll to position [146, 0]
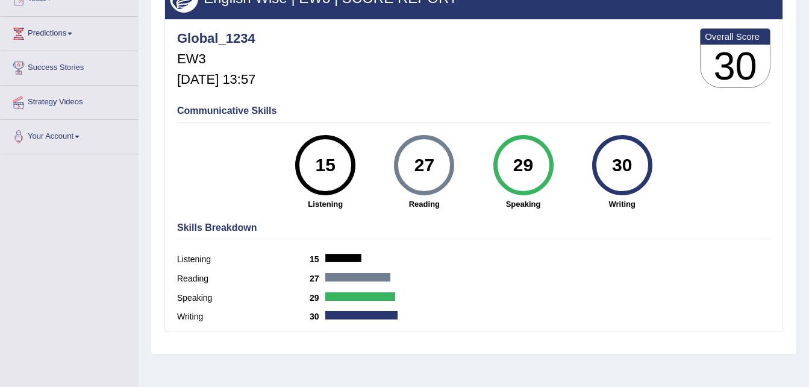
click at [717, 66] on h3 "30" at bounding box center [734, 66] width 69 height 43
drag, startPoint x: 717, startPoint y: 66, endPoint x: 742, endPoint y: 66, distance: 24.7
click at [742, 66] on h3 "30" at bounding box center [734, 66] width 69 height 43
click at [732, 66] on h3 "30" at bounding box center [734, 66] width 69 height 43
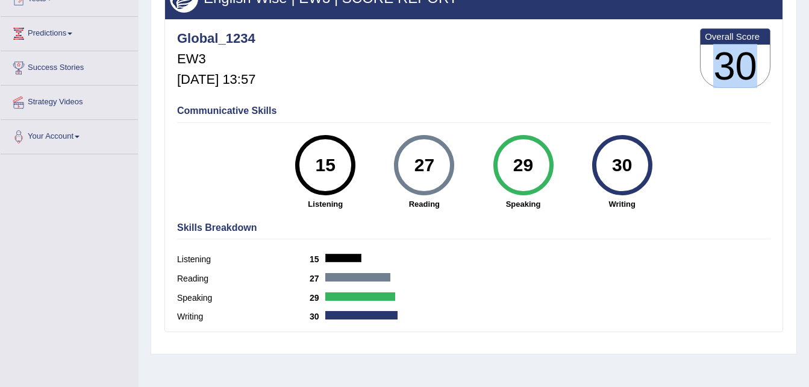
drag, startPoint x: 716, startPoint y: 60, endPoint x: 754, endPoint y: 61, distance: 38.0
click at [754, 61] on h3 "30" at bounding box center [734, 66] width 69 height 43
drag, startPoint x: 754, startPoint y: 61, endPoint x: 719, endPoint y: 66, distance: 34.7
click at [719, 66] on h3 "30" at bounding box center [734, 66] width 69 height 43
drag, startPoint x: 719, startPoint y: 66, endPoint x: 758, endPoint y: 75, distance: 39.4
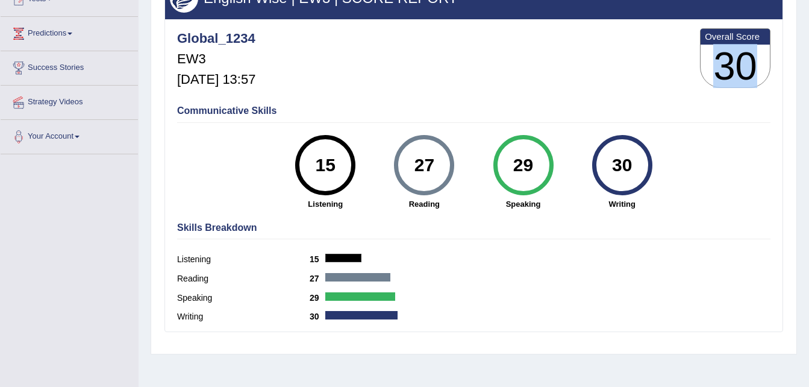
click at [758, 75] on h3 "30" at bounding box center [734, 66] width 69 height 43
drag, startPoint x: 758, startPoint y: 75, endPoint x: 724, endPoint y: 79, distance: 34.1
click at [724, 79] on h3 "30" at bounding box center [734, 66] width 69 height 43
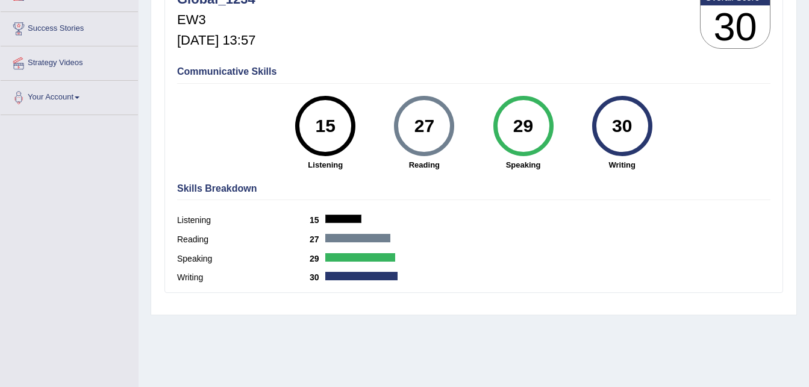
scroll to position [185, 0]
click at [733, 64] on div "Communicative Skills 15 Listening 27 [GEOGRAPHIC_DATA] 29 Speaking 30 Writing" at bounding box center [473, 117] width 599 height 114
